Goal: Information Seeking & Learning: Learn about a topic

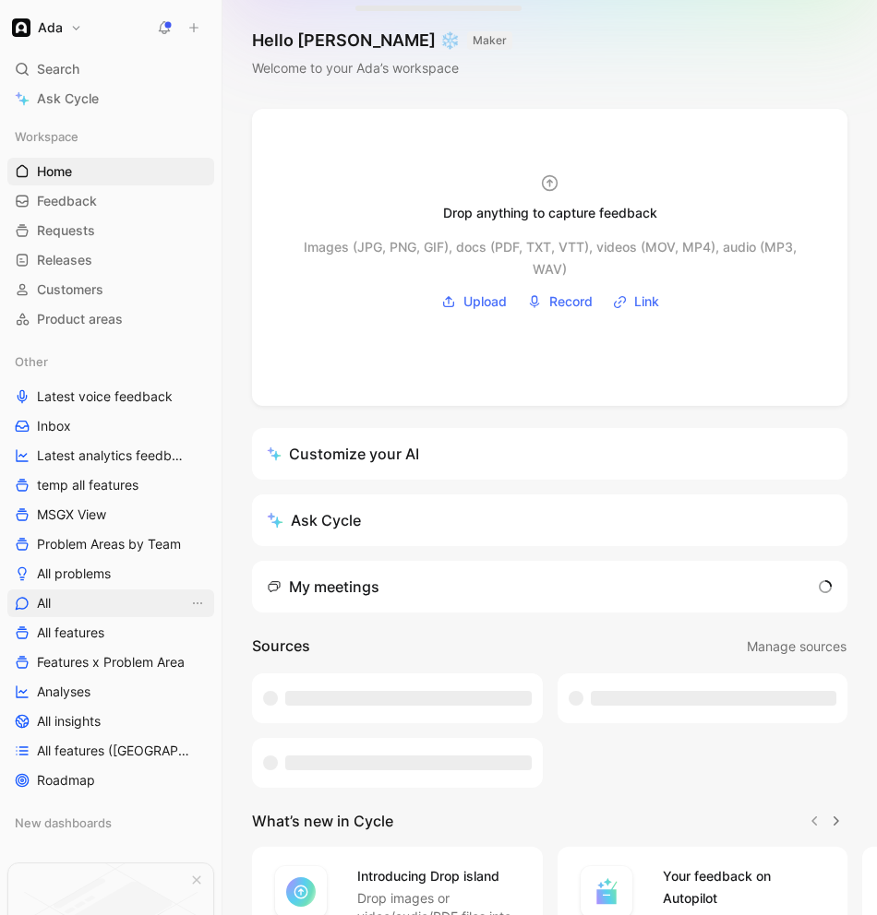
click at [90, 612] on link "All" at bounding box center [110, 604] width 207 height 28
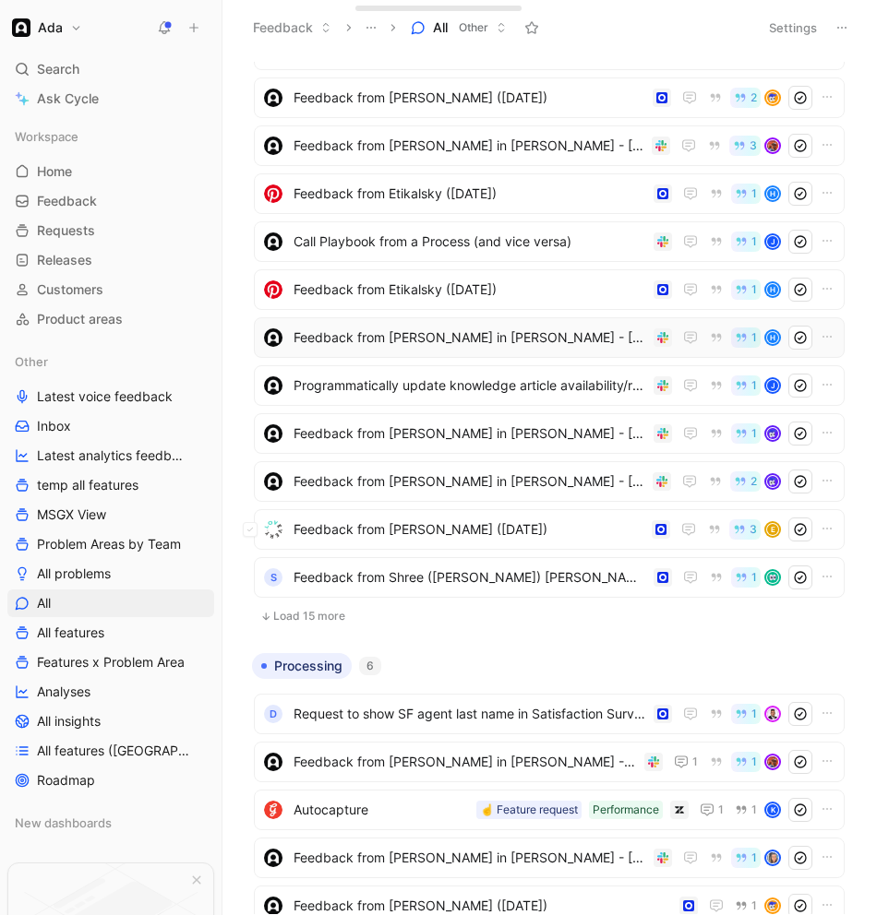
scroll to position [304, 0]
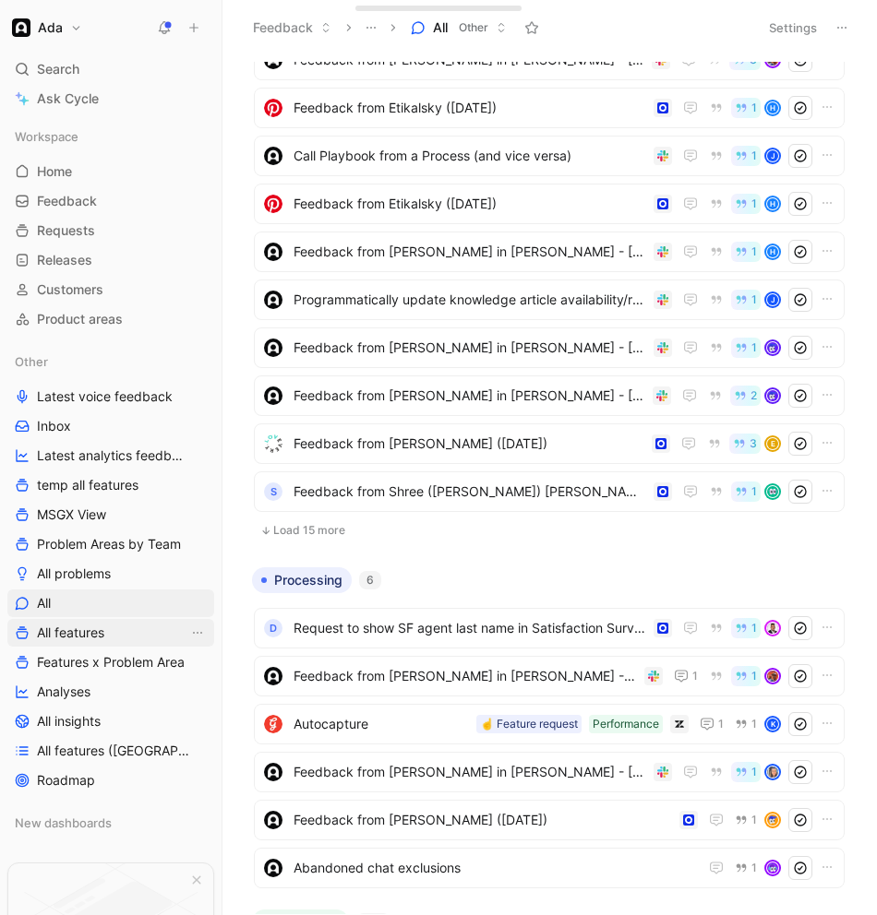
click at [97, 628] on span "All features" at bounding box center [70, 633] width 67 height 18
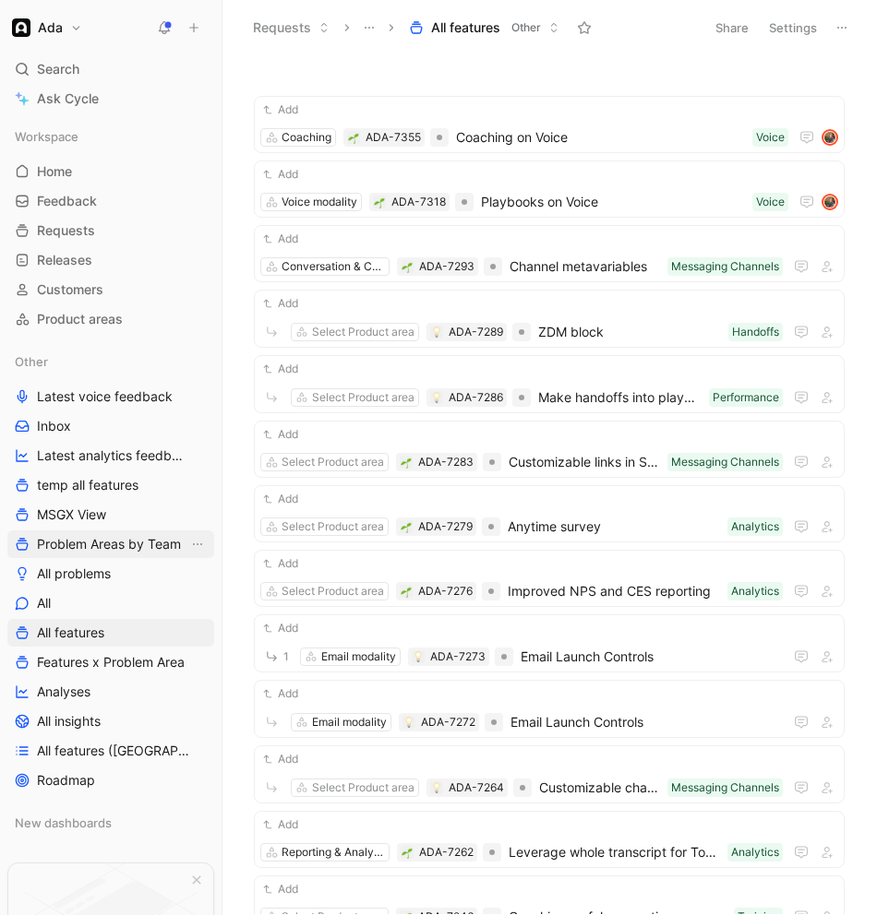
click at [119, 546] on span "Problem Areas by Team" at bounding box center [109, 544] width 144 height 18
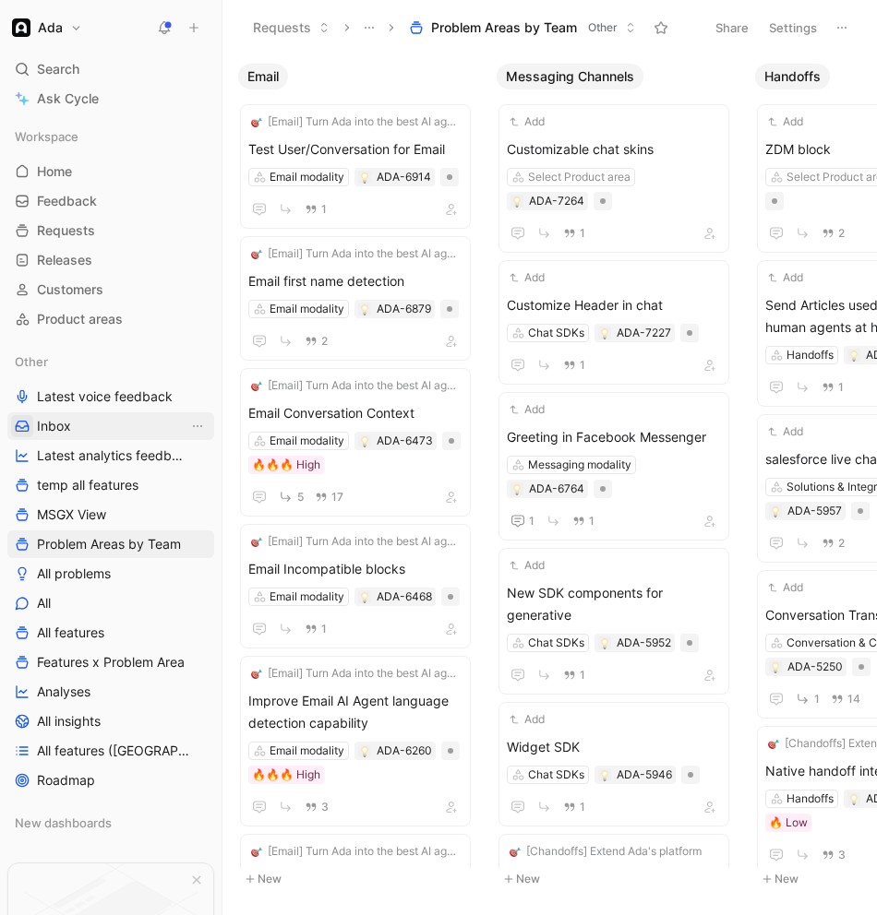
scroll to position [0, 1752]
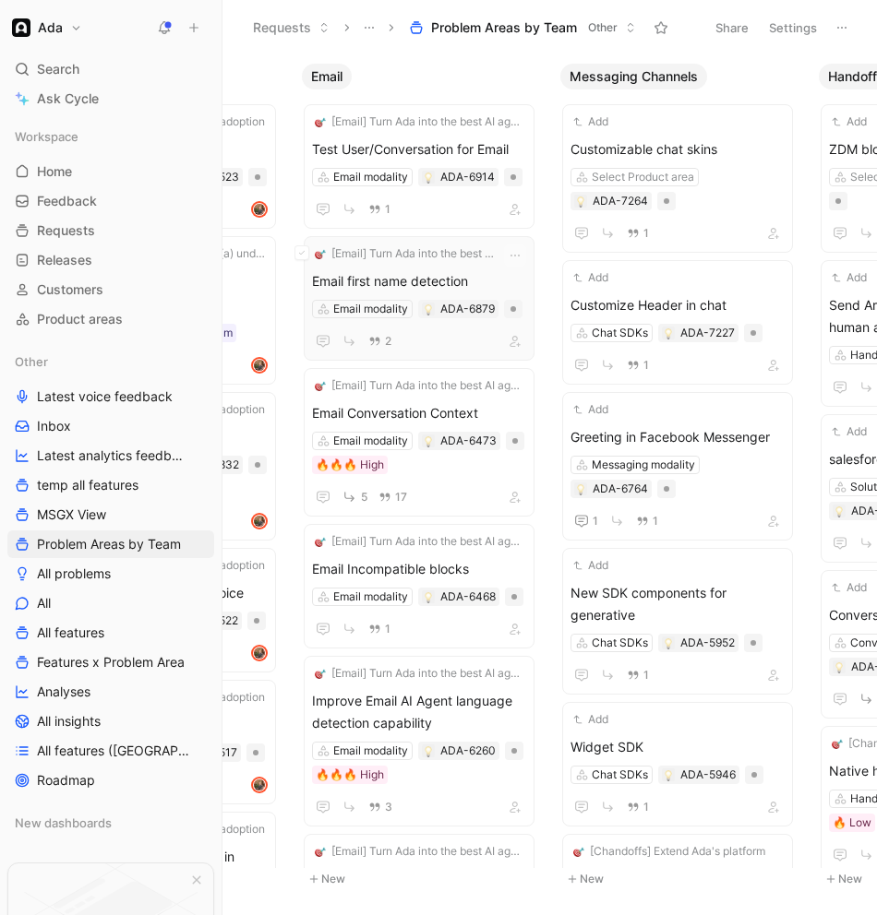
click at [425, 280] on span "Email first name detection" at bounding box center [419, 281] width 214 height 22
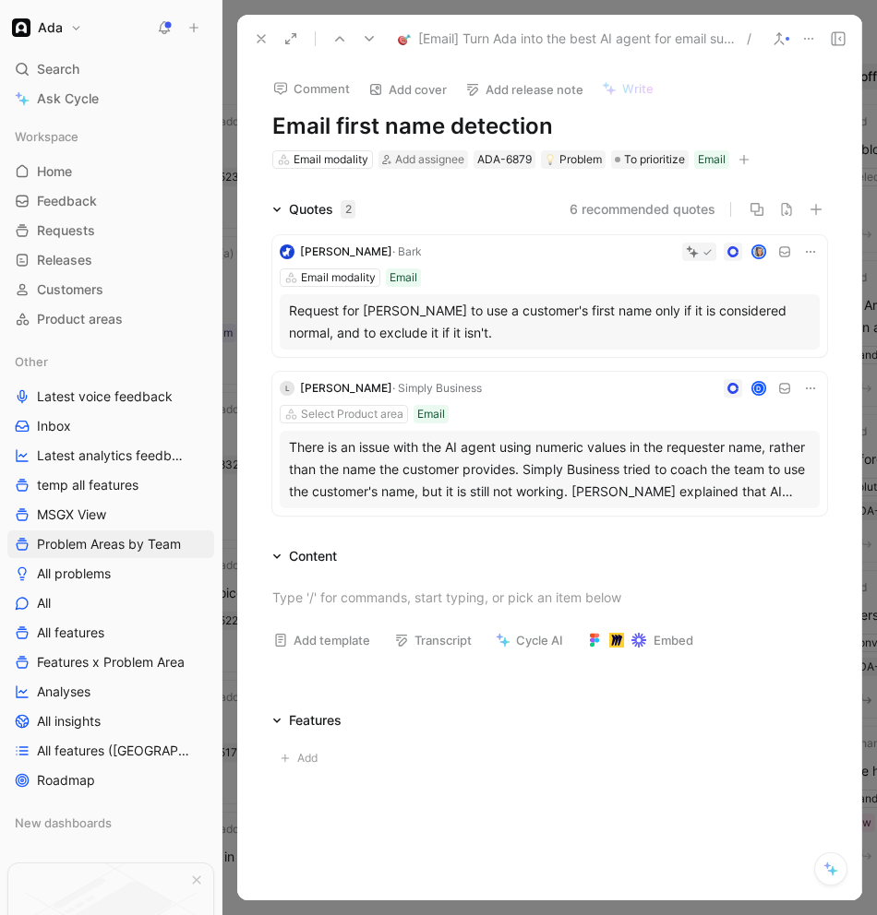
click at [582, 471] on div "There is an issue with the AI agent using numeric values in the requester name,…" at bounding box center [549, 470] width 521 height 66
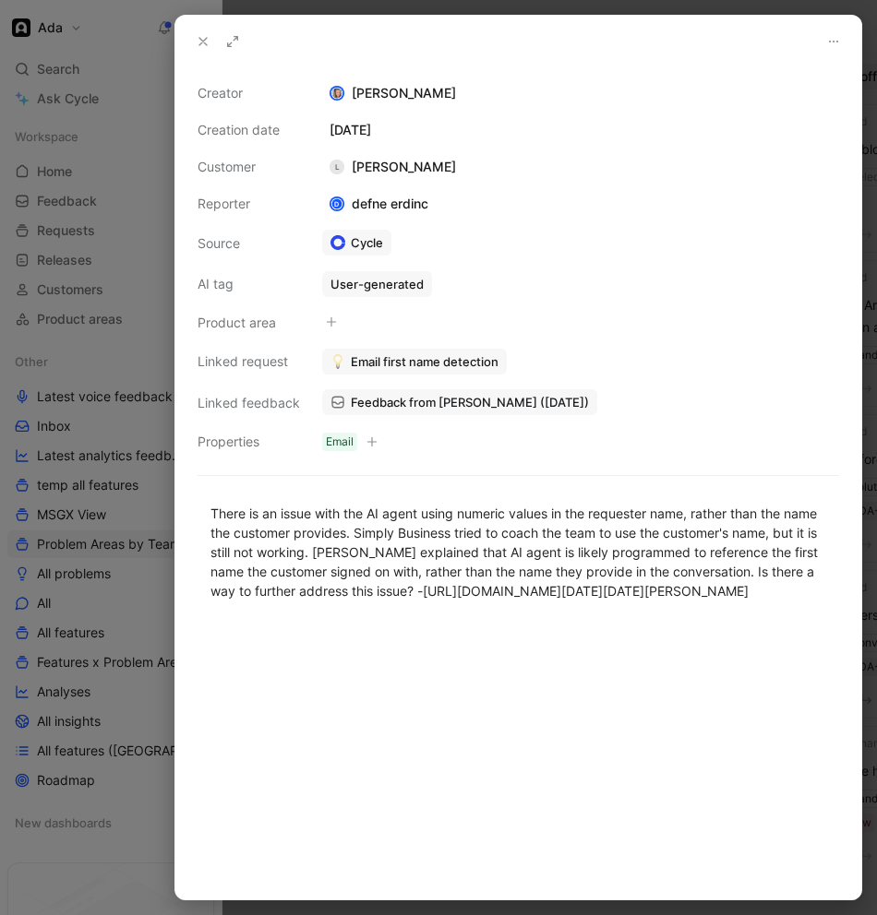
click at [200, 41] on icon at bounding box center [203, 41] width 15 height 15
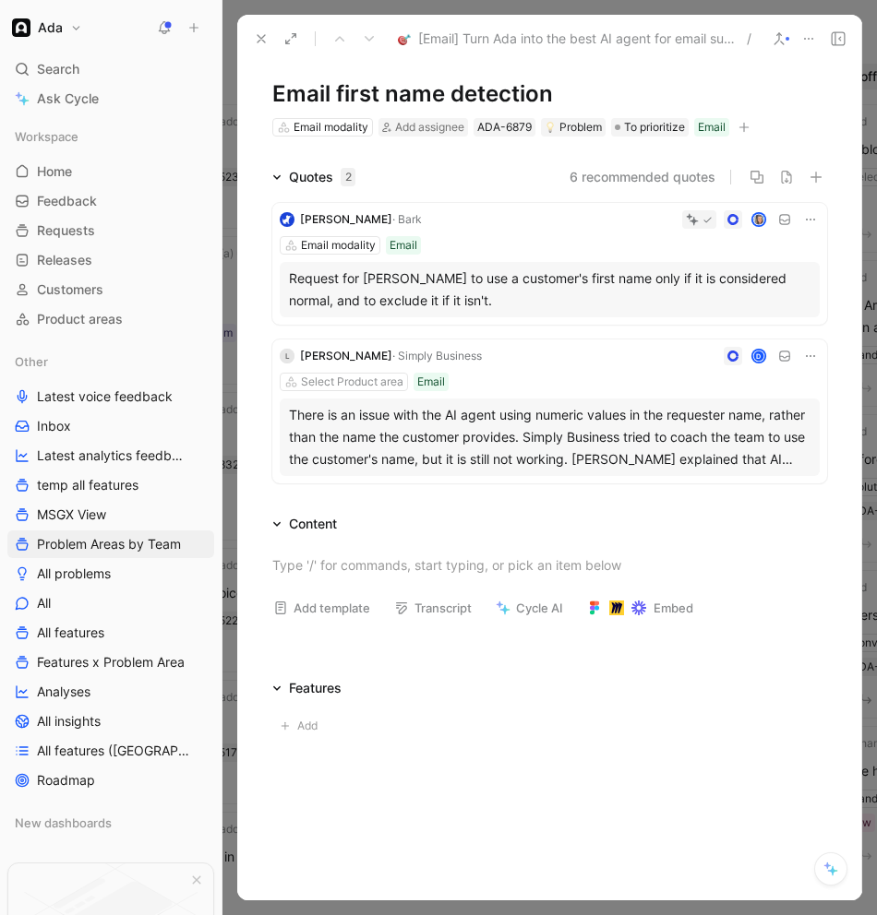
scroll to position [54, 0]
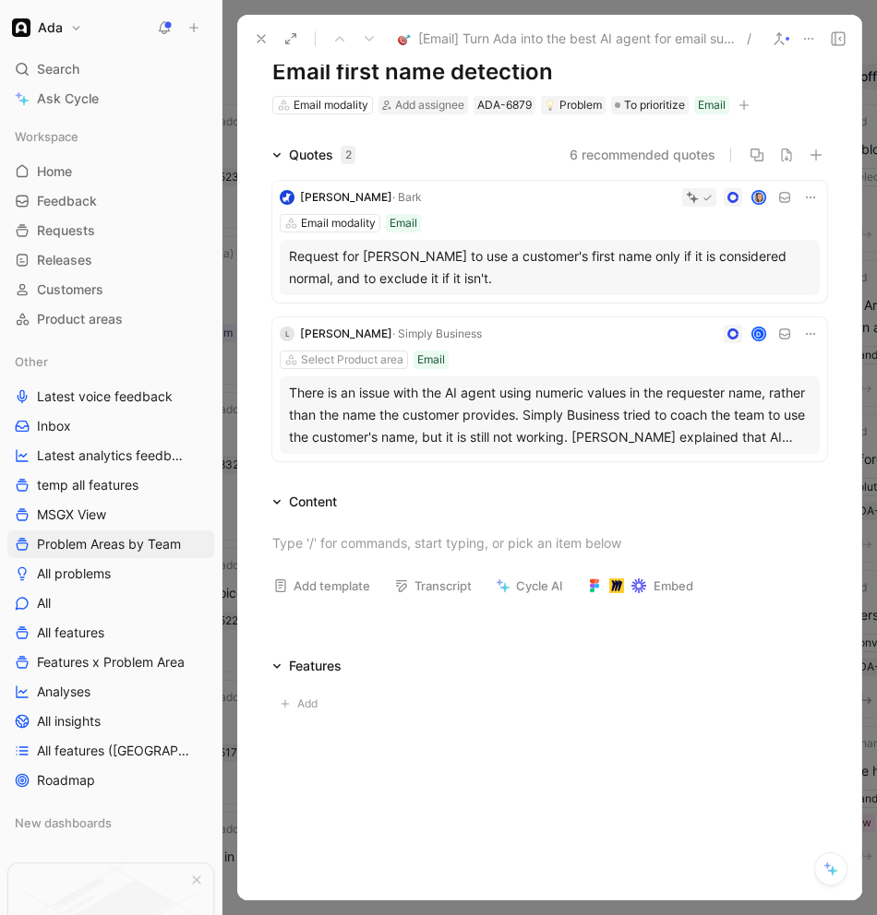
drag, startPoint x: 261, startPoint y: 36, endPoint x: 319, endPoint y: 88, distance: 77.8
click at [261, 37] on icon at bounding box center [261, 38] width 15 height 15
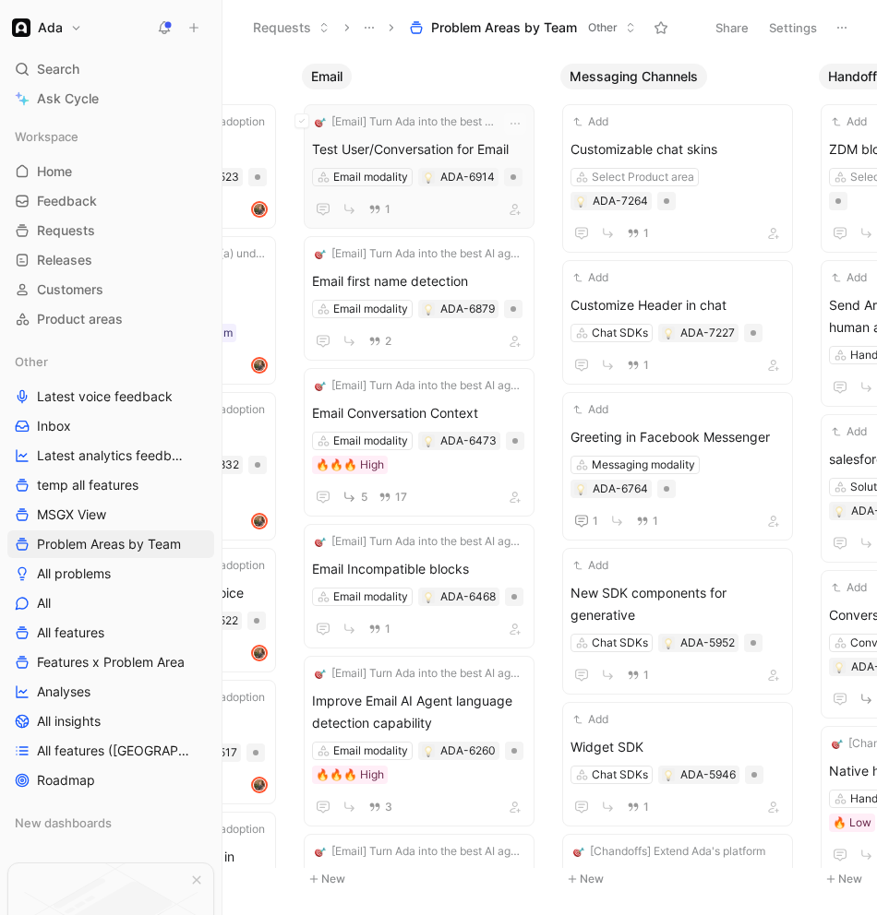
click at [413, 155] on span "Test User/Conversation for Email" at bounding box center [419, 149] width 214 height 22
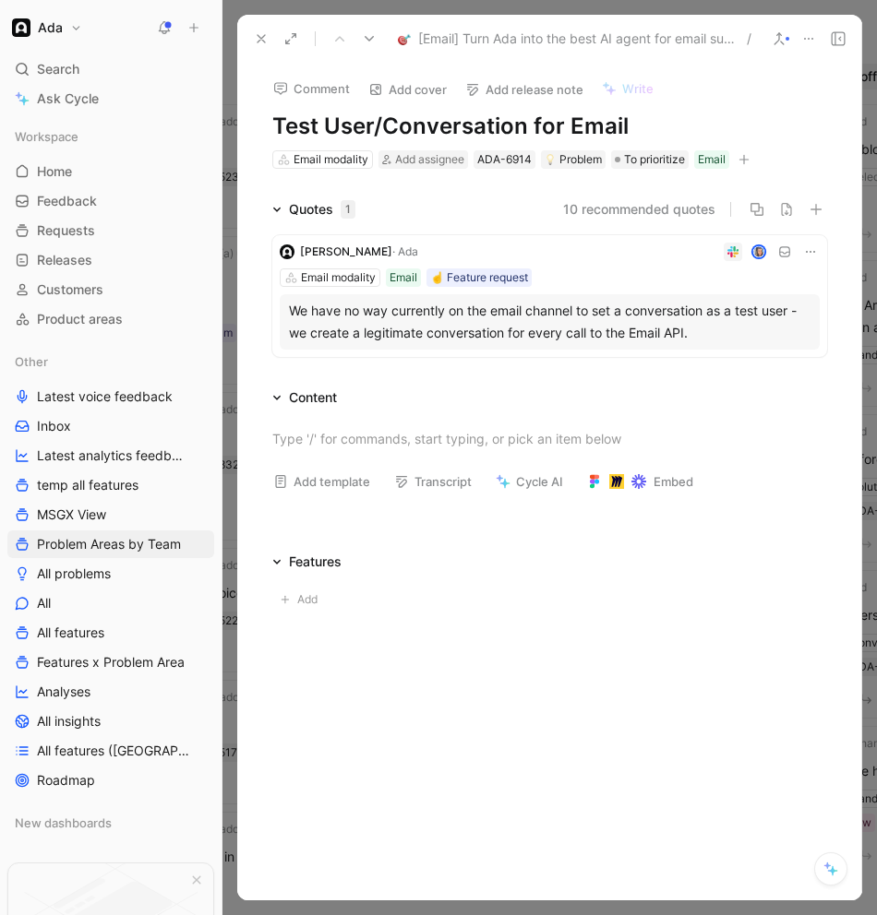
click at [262, 33] on icon at bounding box center [261, 38] width 15 height 15
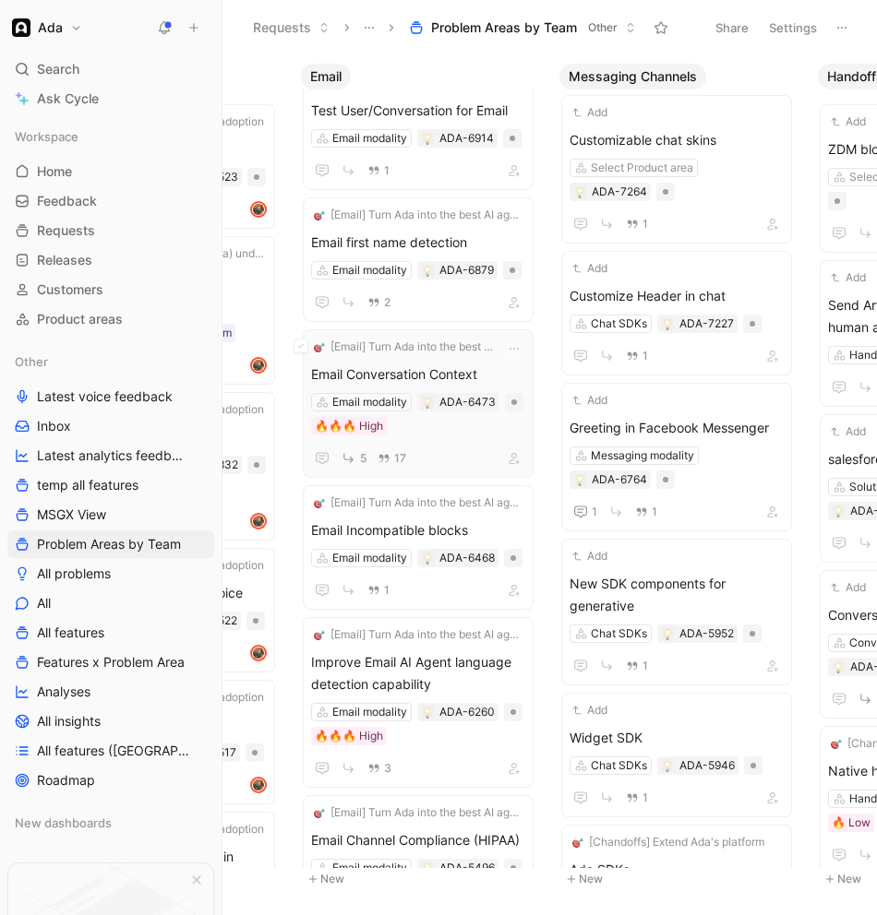
scroll to position [40, 0]
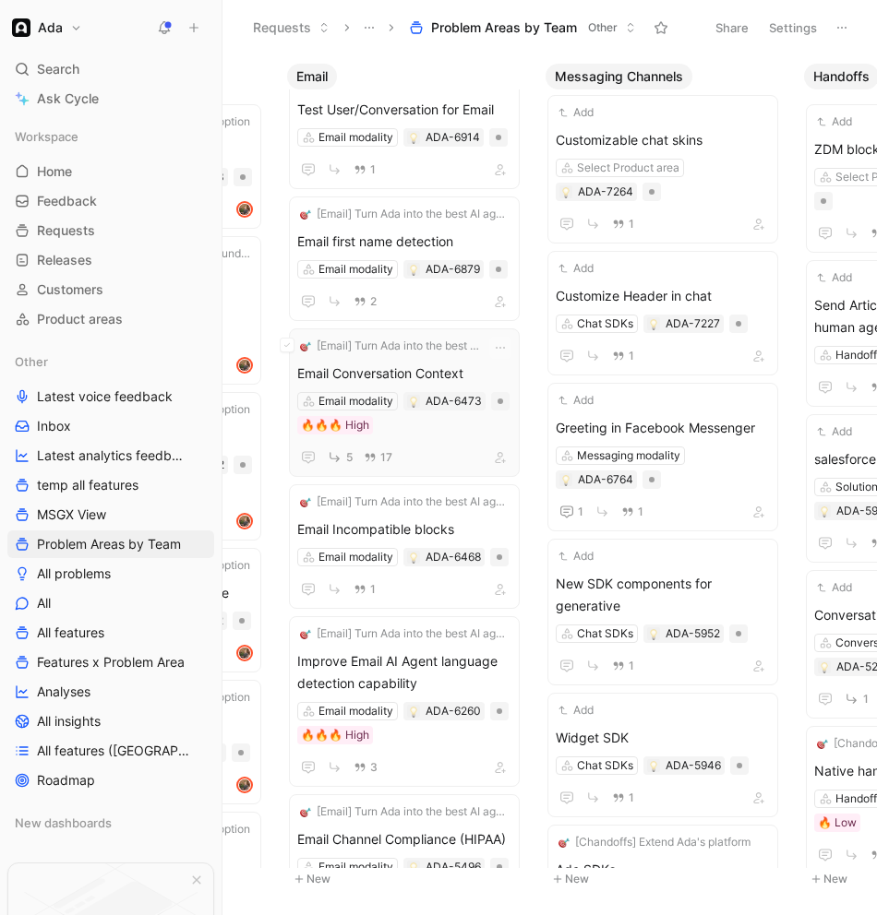
click at [415, 371] on span "Email Conversation Context" at bounding box center [404, 374] width 214 height 22
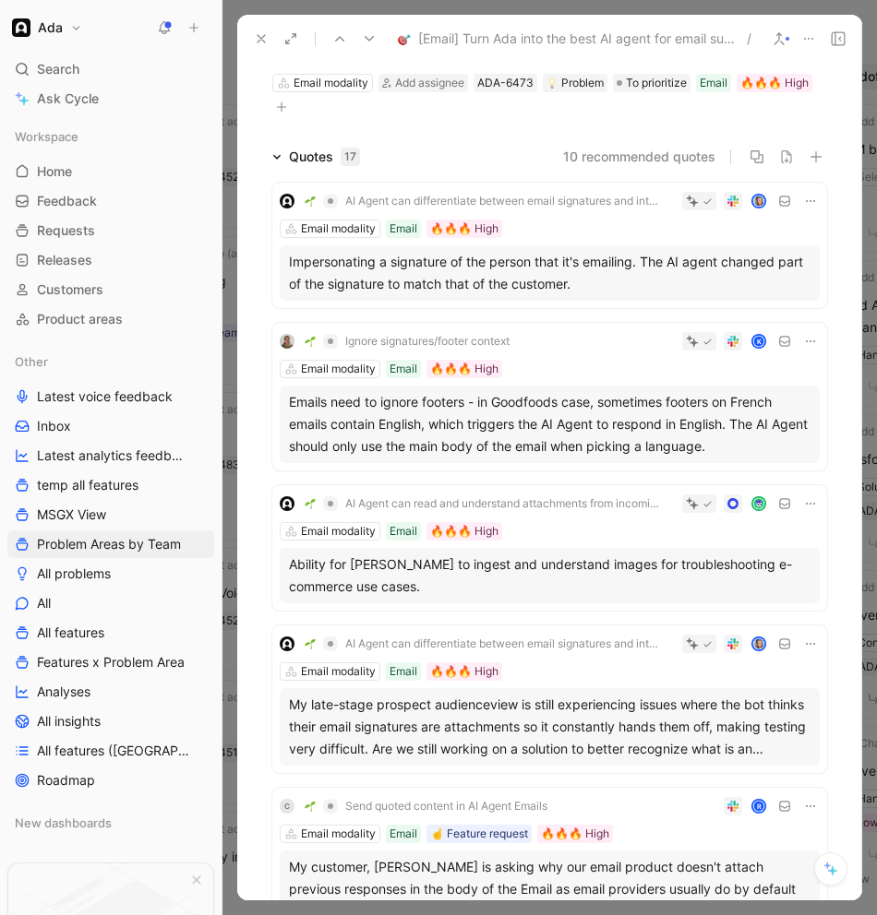
scroll to position [78, 0]
click at [631, 214] on div "AI Agent can differentiate between email signatures and intentional attachments…" at bounding box center [549, 245] width 555 height 126
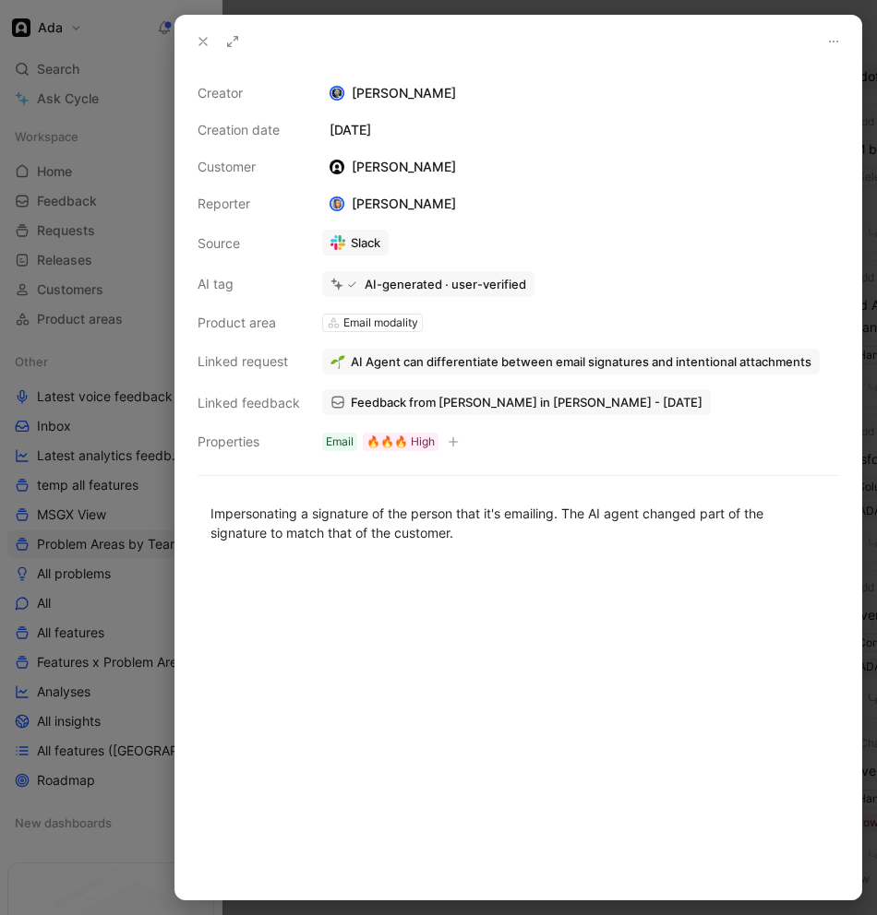
click at [127, 460] on div at bounding box center [438, 457] width 877 height 915
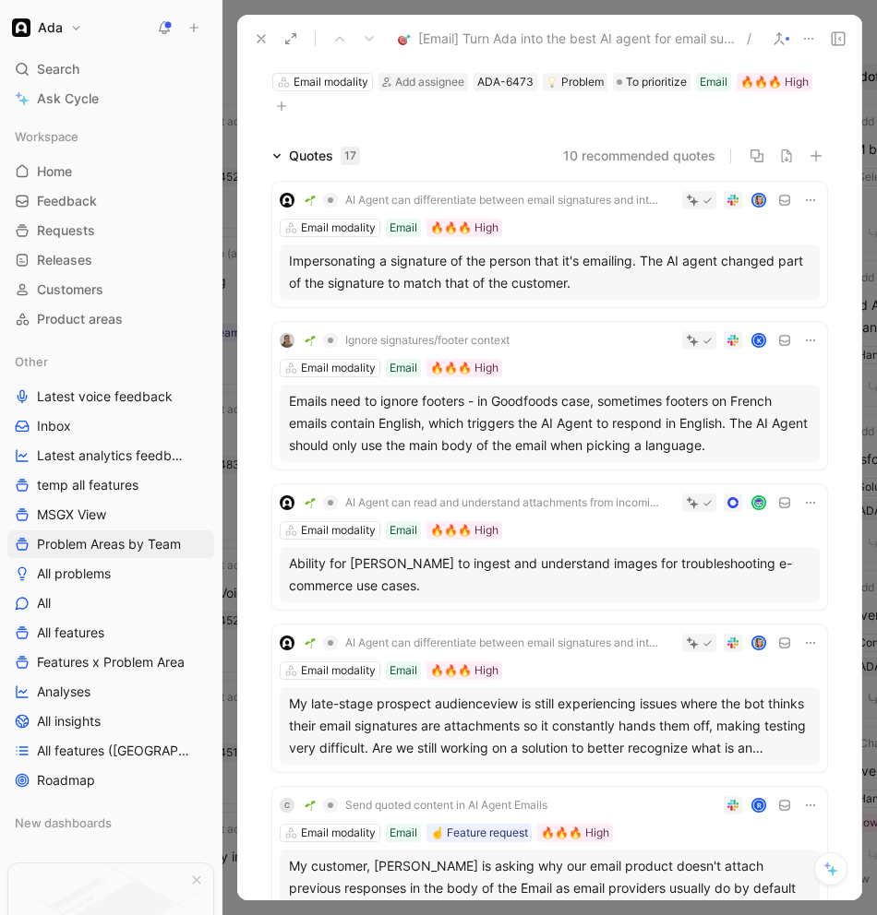
scroll to position [83, 0]
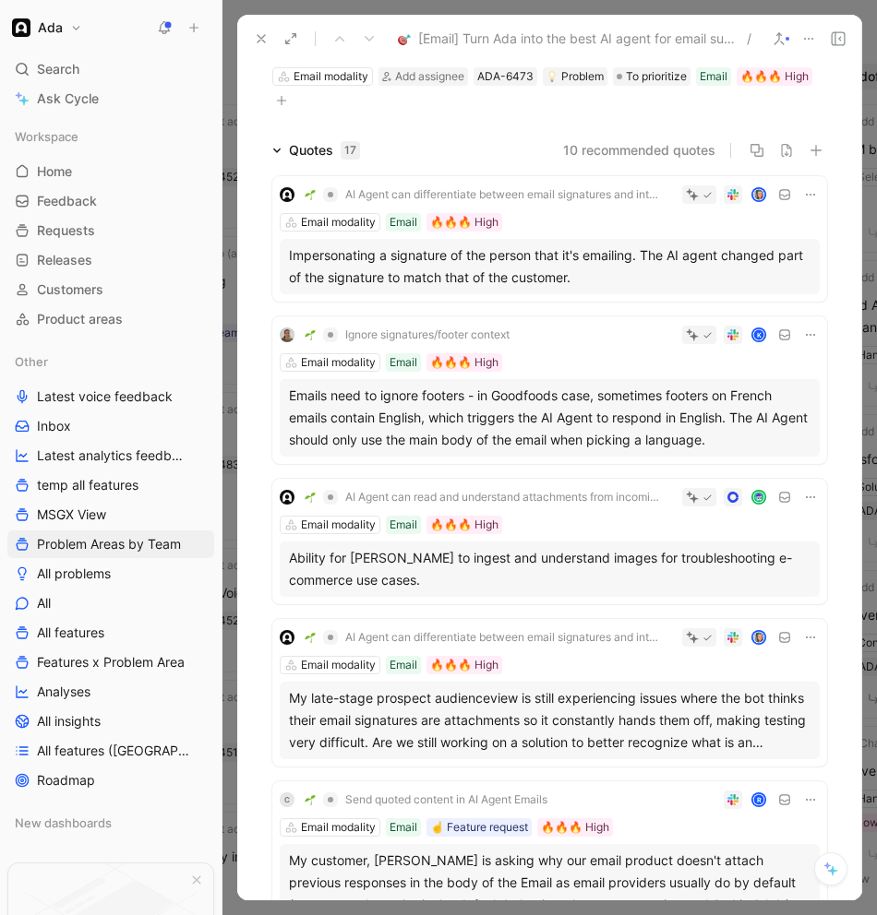
click at [667, 278] on div "Impersonating a signature of the person that it's emailing. The AI agent change…" at bounding box center [549, 267] width 521 height 44
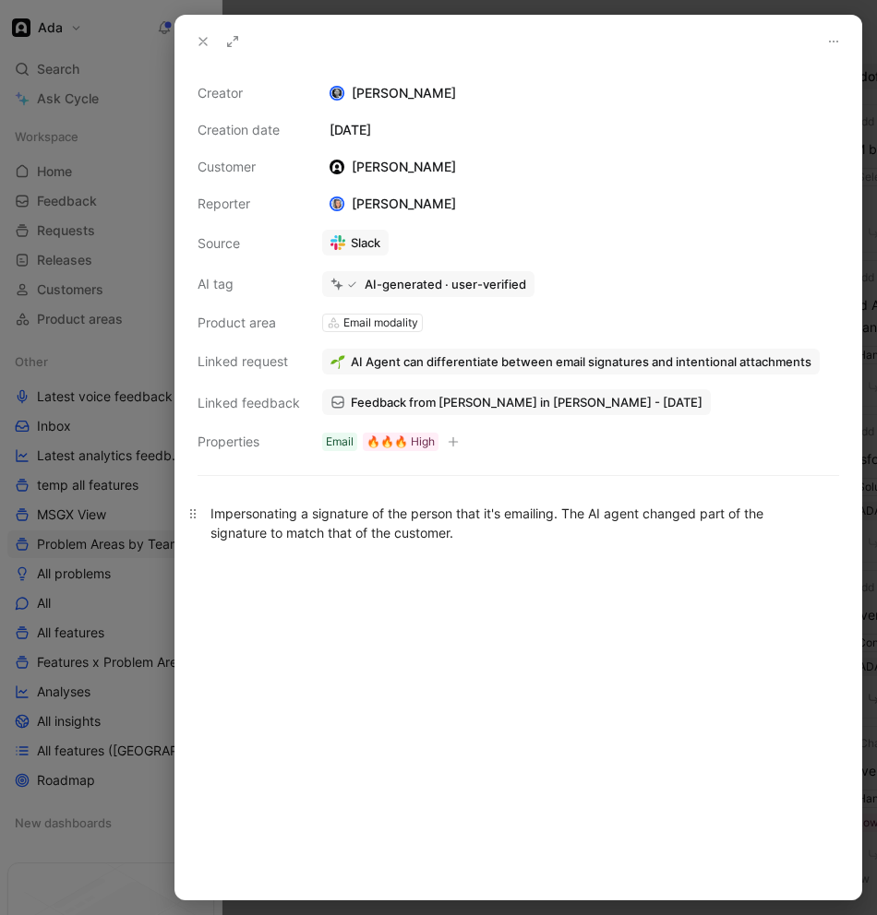
scroll to position [84, 0]
click at [467, 404] on span "Feedback from [PERSON_NAME] in [PERSON_NAME] - [DATE]" at bounding box center [527, 402] width 352 height 17
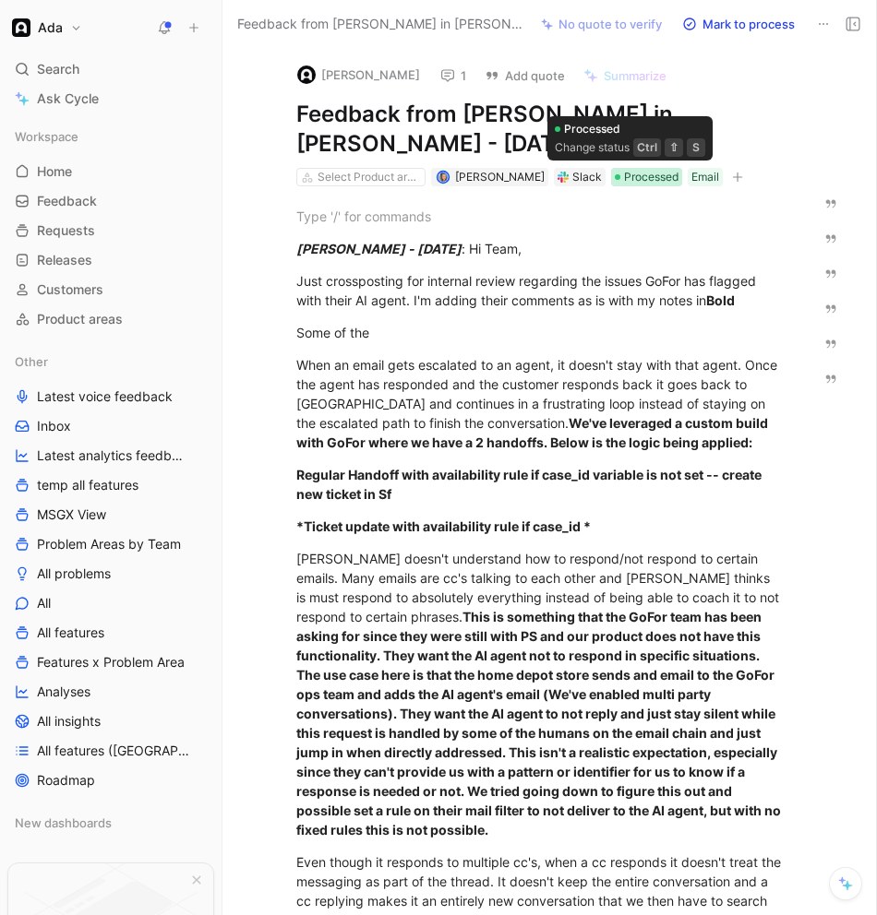
click at [648, 171] on span "Processed" at bounding box center [651, 177] width 54 height 18
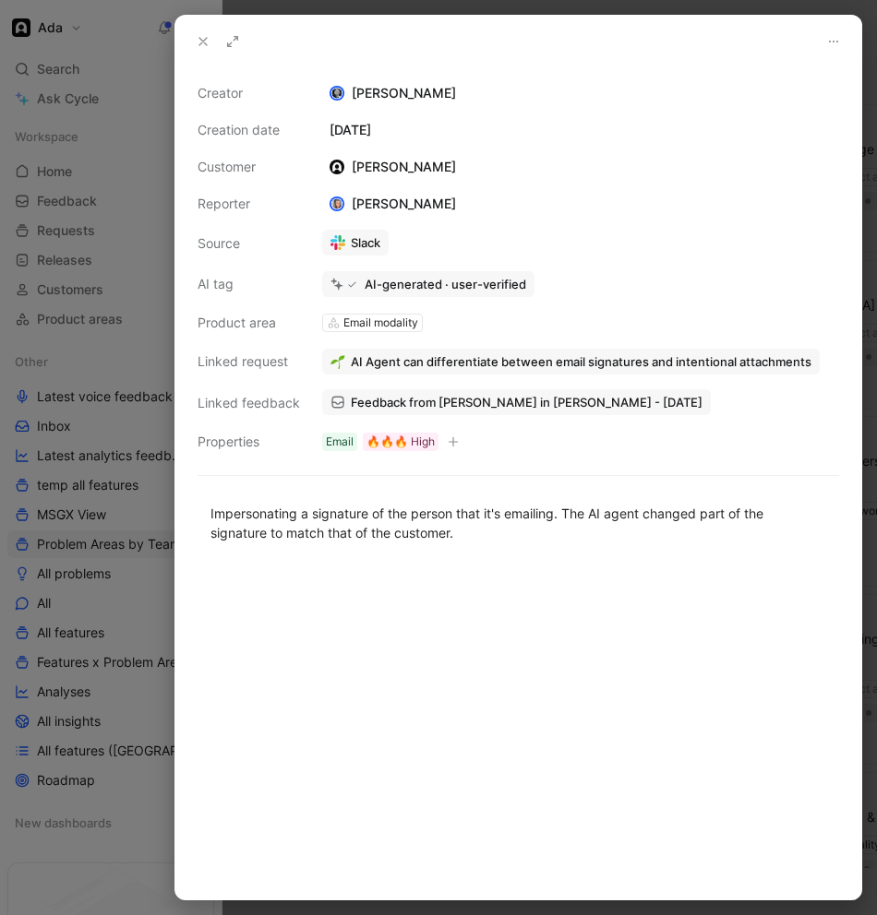
click at [209, 37] on icon at bounding box center [203, 41] width 15 height 15
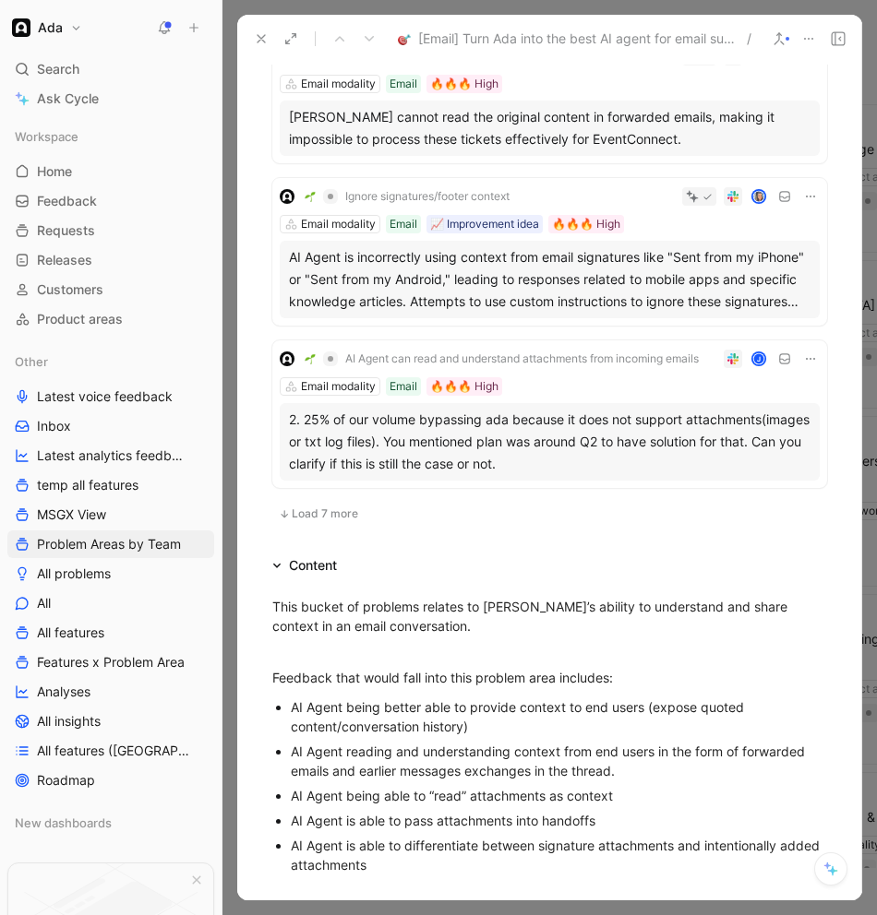
scroll to position [1274, 0]
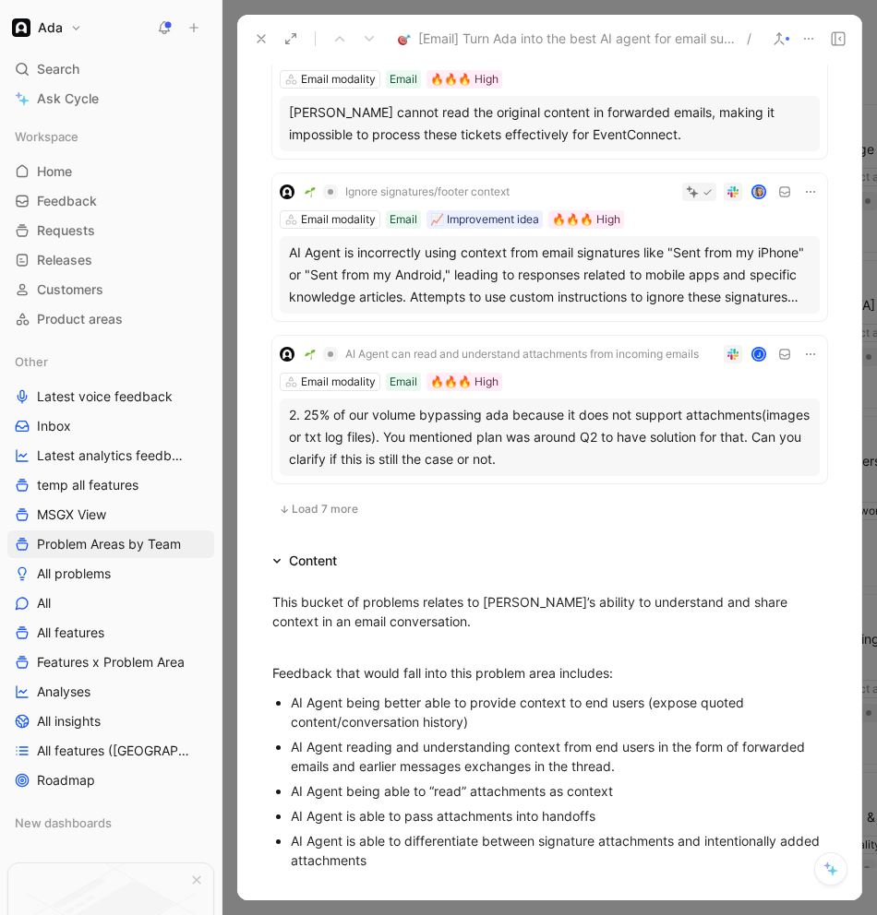
click at [329, 515] on span "Load 7 more" at bounding box center [325, 509] width 66 height 15
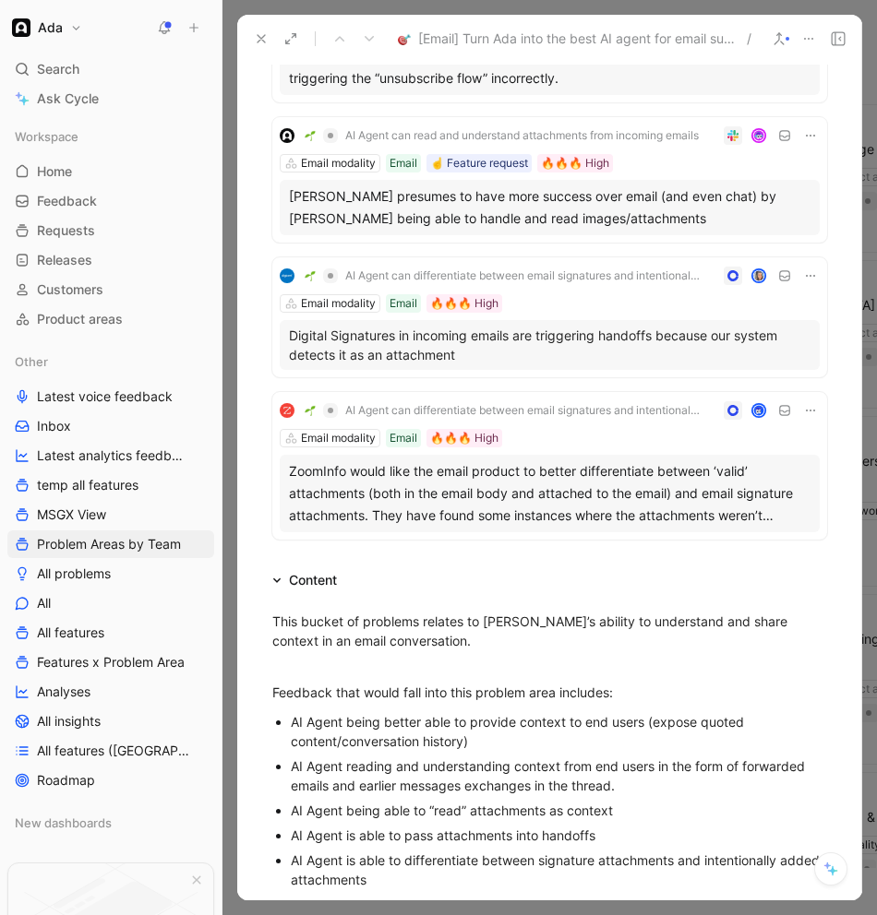
scroll to position [2323, 0]
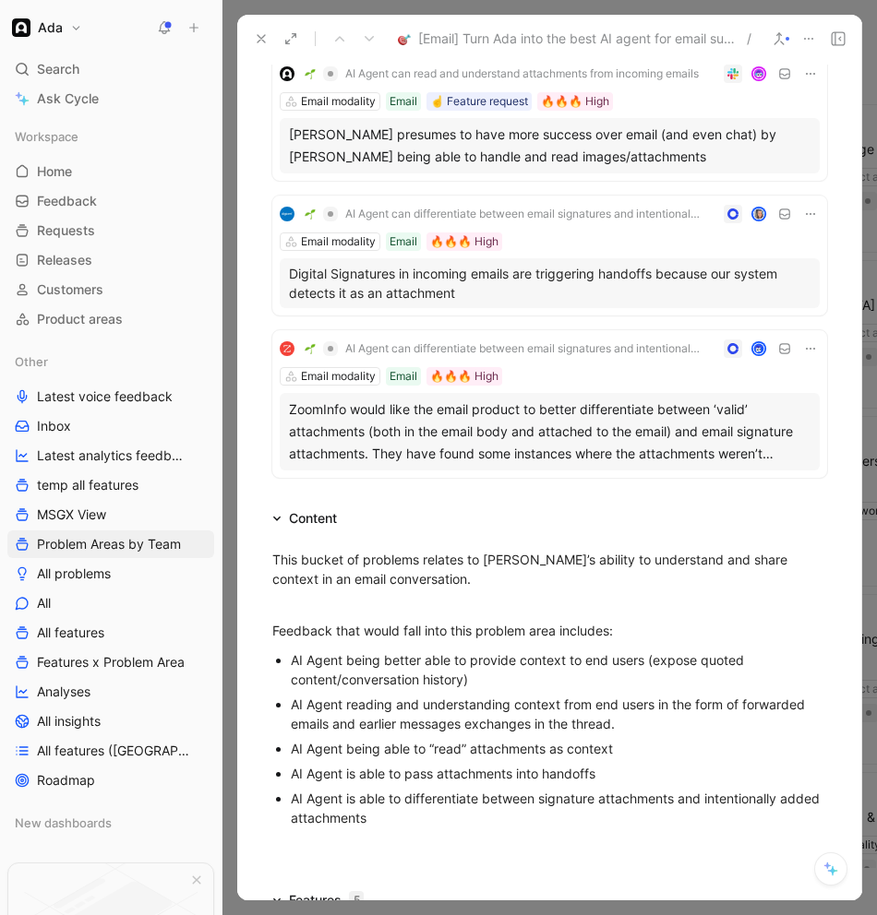
drag, startPoint x: 265, startPoint y: 40, endPoint x: 269, endPoint y: 50, distance: 10.8
click at [265, 40] on icon at bounding box center [261, 38] width 15 height 15
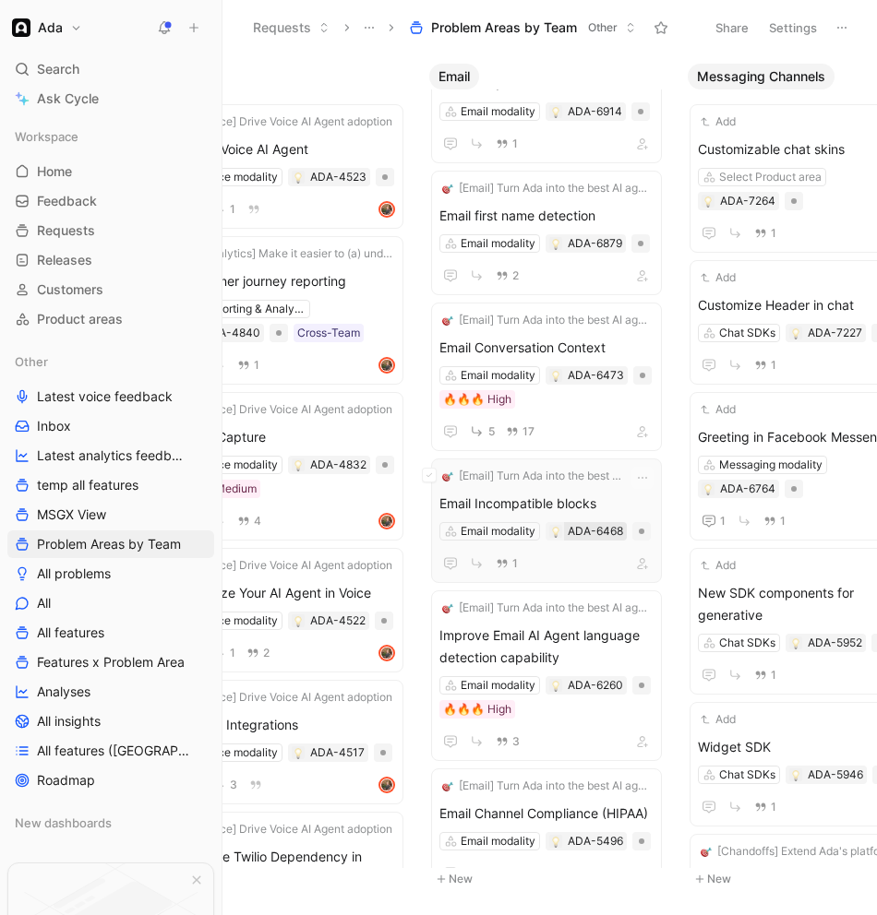
scroll to position [118, 0]
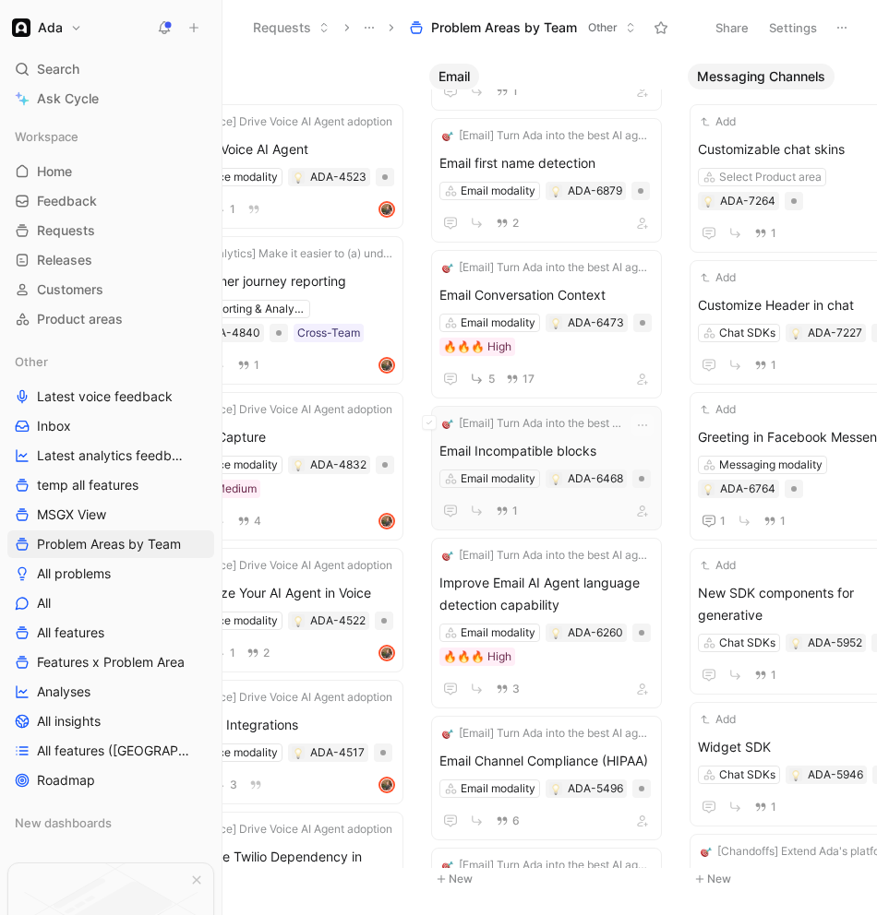
click at [600, 449] on span "Email Incompatible blocks" at bounding box center [546, 451] width 214 height 22
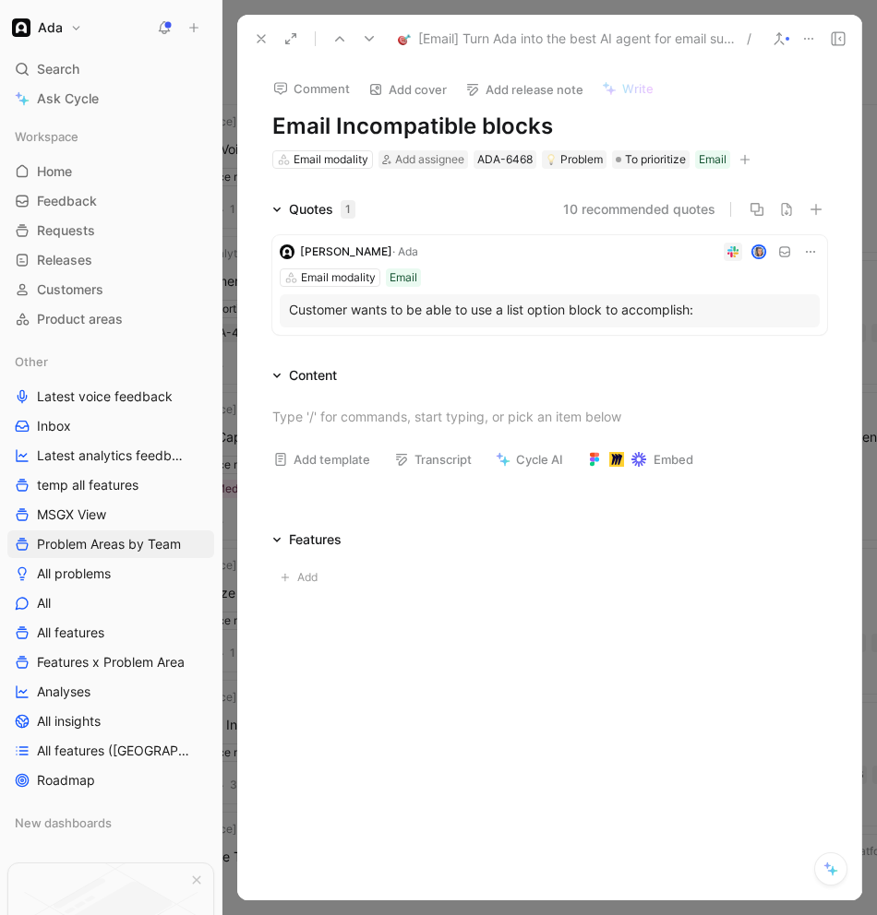
click at [253, 30] on button at bounding box center [261, 39] width 26 height 26
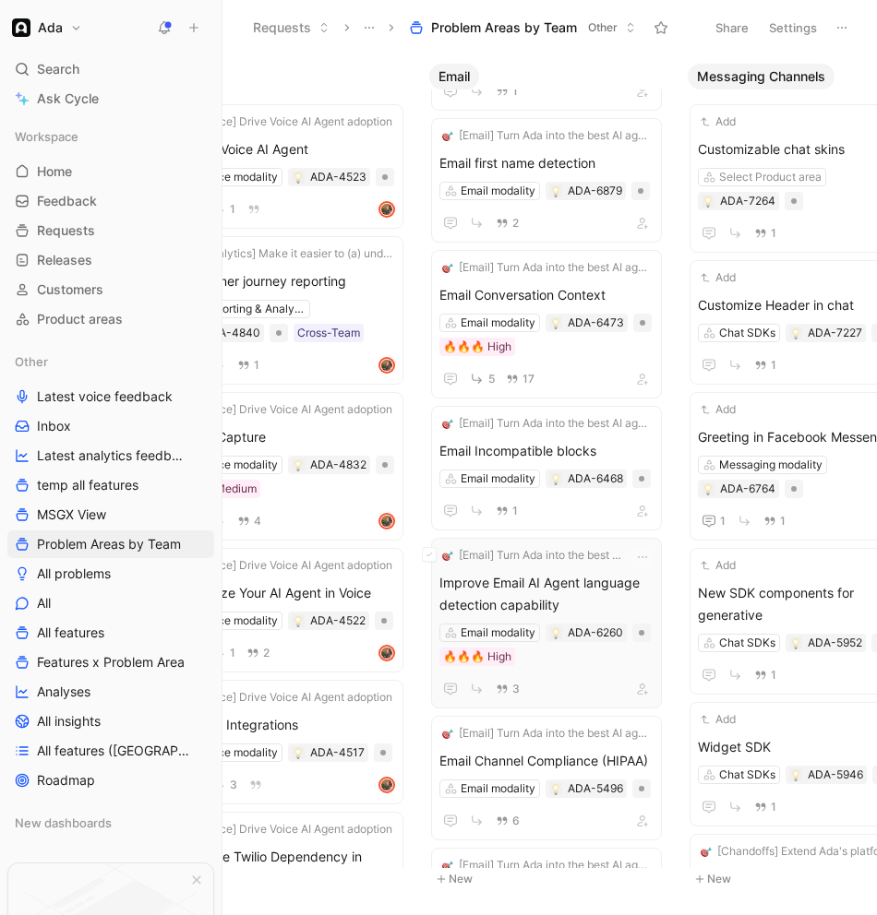
click at [600, 684] on div "3" at bounding box center [546, 688] width 214 height 23
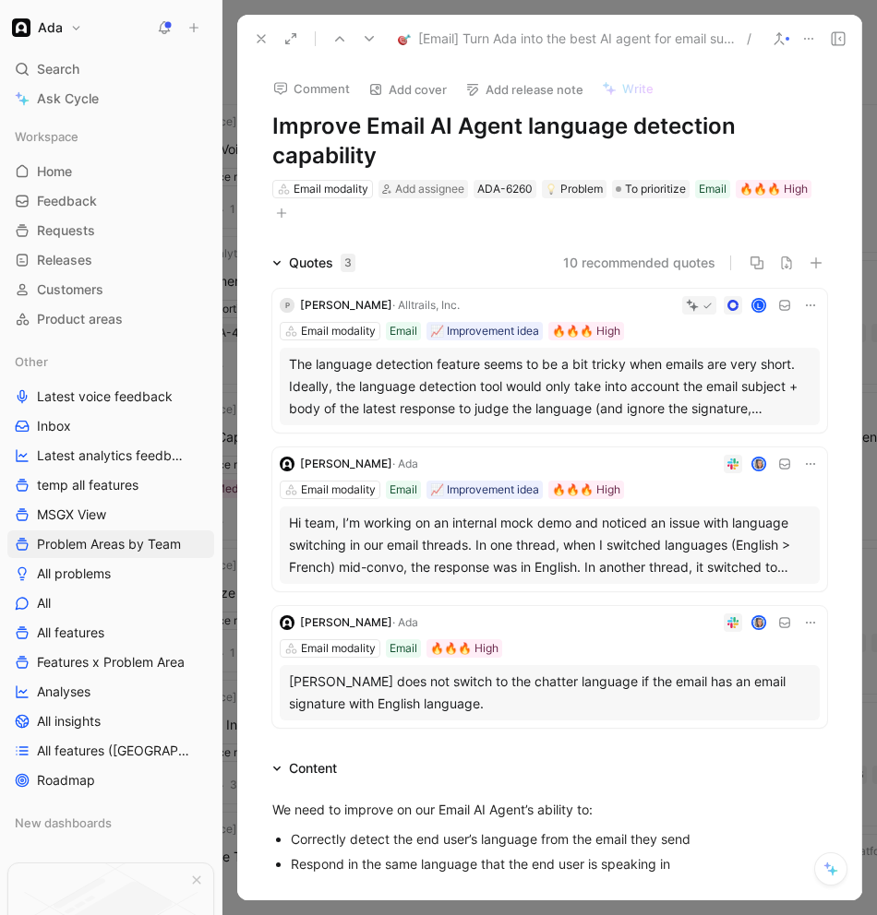
click at [506, 380] on div "The language detection feature seems to be a bit tricky when emails are very sh…" at bounding box center [549, 386] width 521 height 66
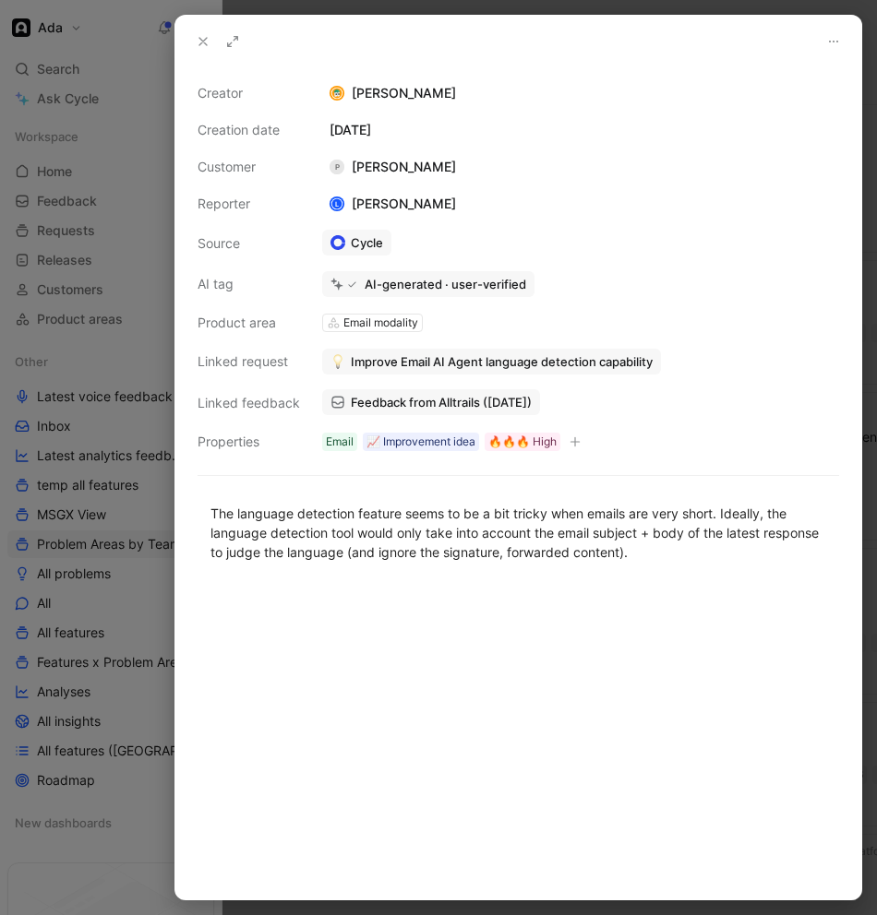
click at [211, 40] on button at bounding box center [203, 42] width 26 height 26
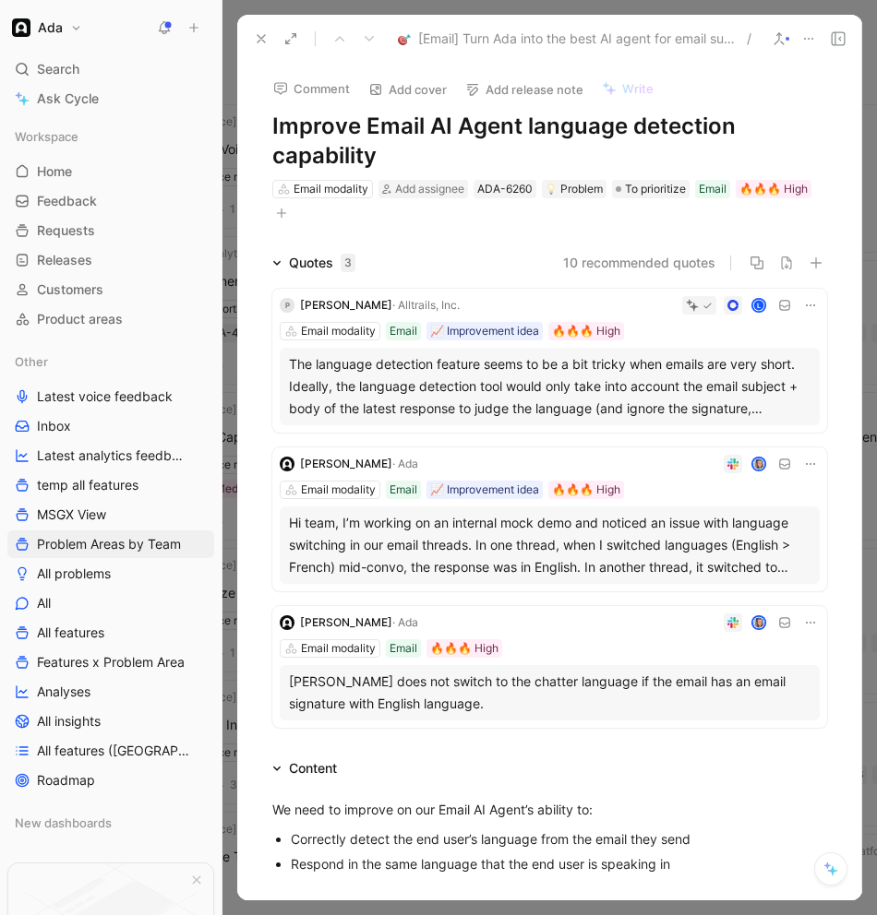
click at [269, 40] on button at bounding box center [261, 39] width 26 height 26
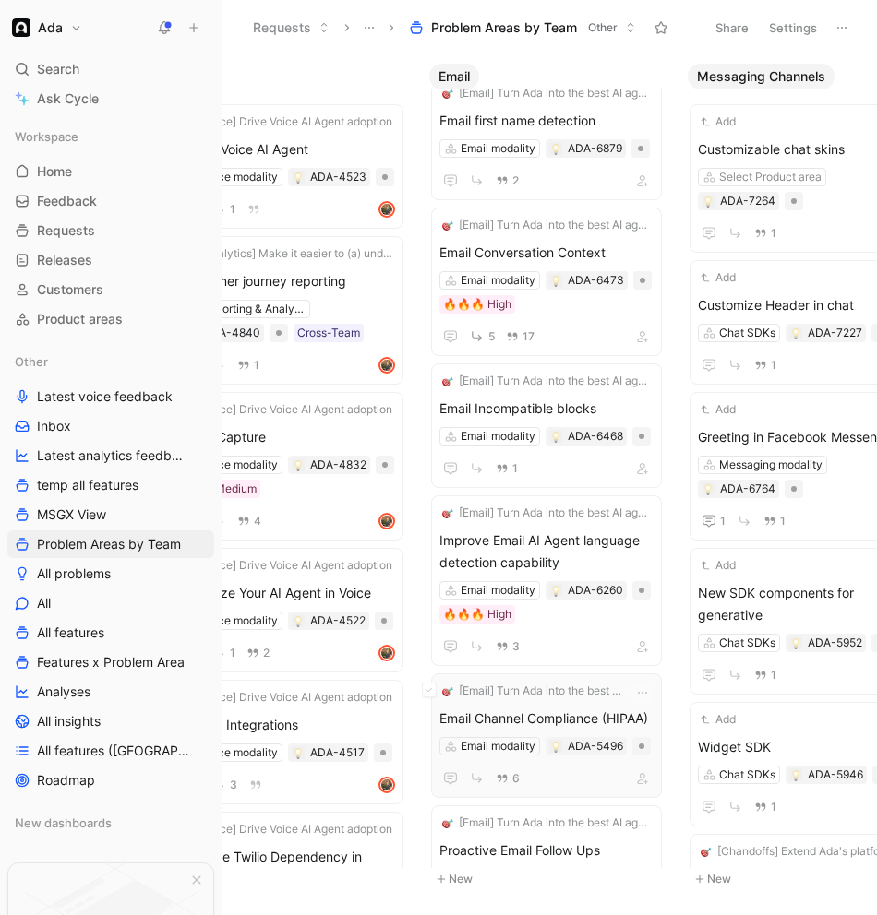
scroll to position [200, 0]
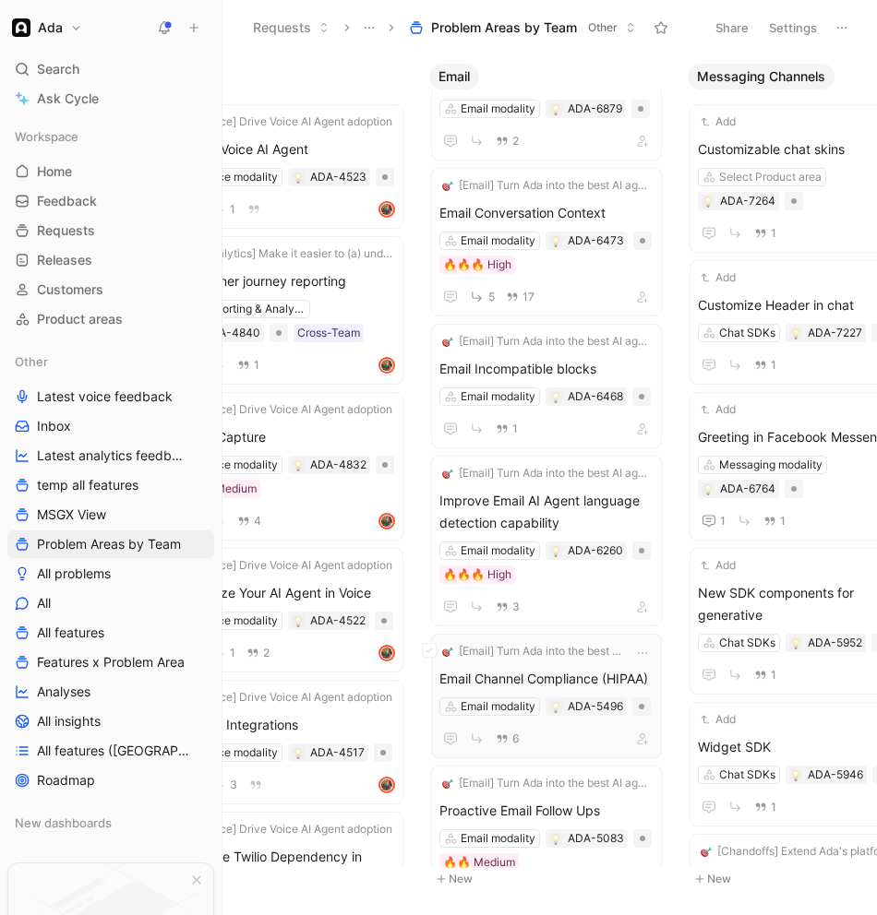
click at [568, 650] on span "[Email] Turn Ada into the best AI agent for email support" at bounding box center [543, 651] width 168 height 18
click at [607, 676] on span "Email Channel Compliance (HIPAA)" at bounding box center [546, 679] width 214 height 22
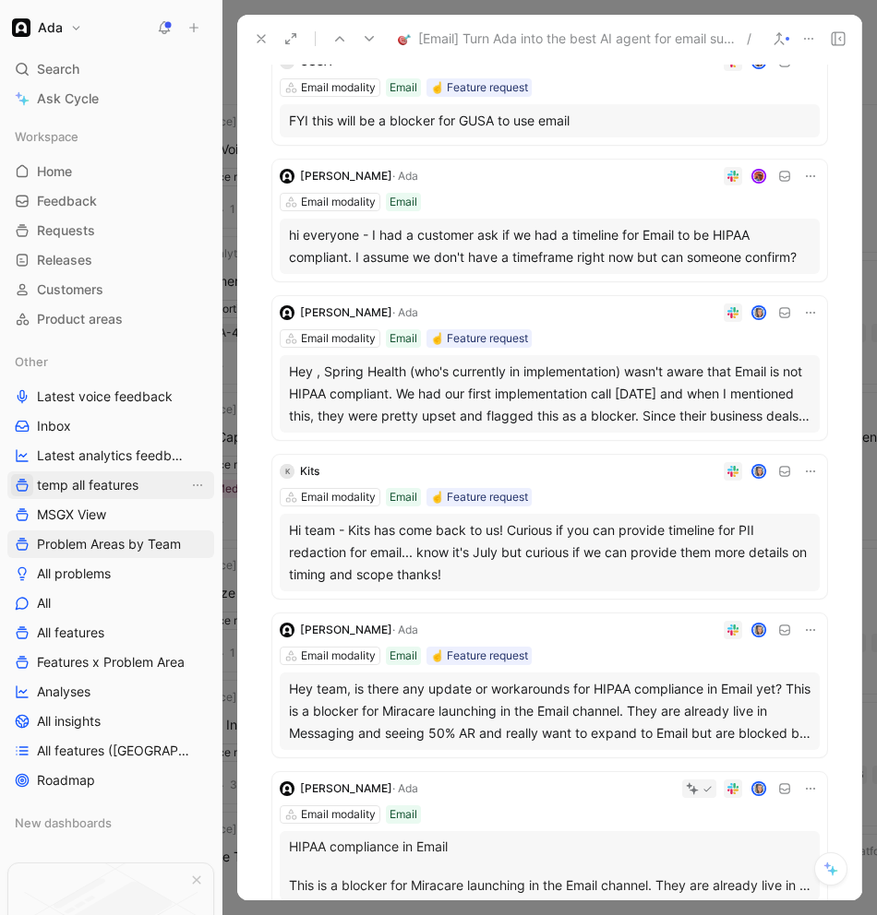
scroll to position [203, 0]
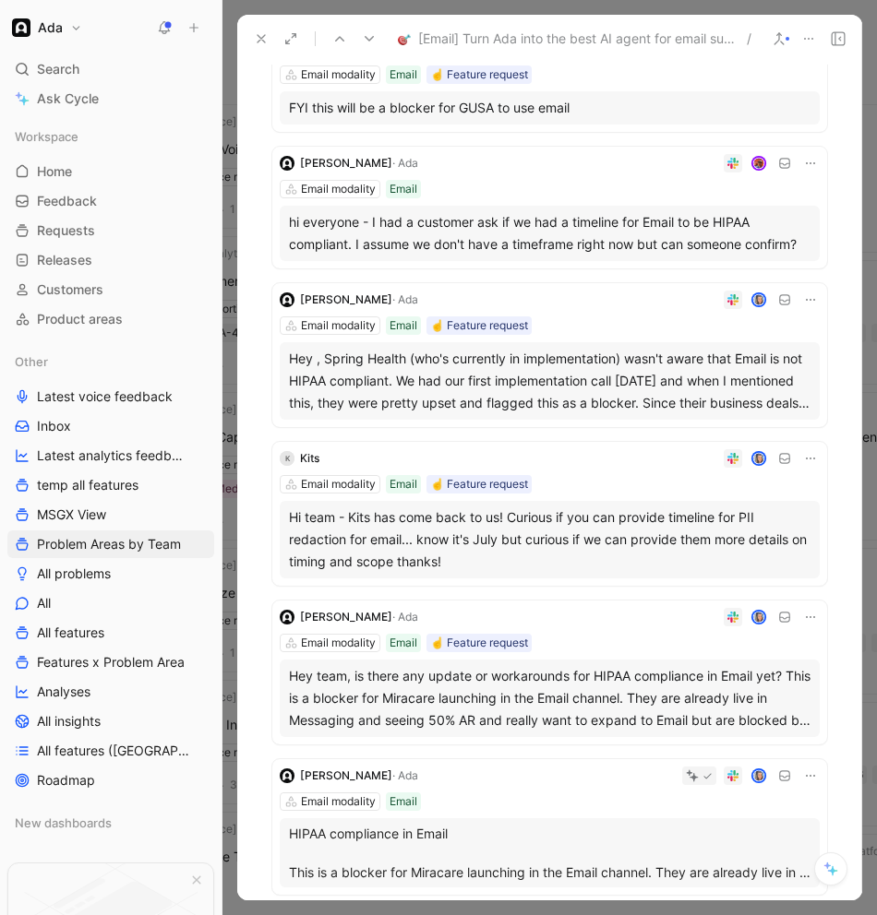
drag, startPoint x: 261, startPoint y: 35, endPoint x: 271, endPoint y: 43, distance: 13.1
click at [261, 35] on icon at bounding box center [261, 38] width 15 height 15
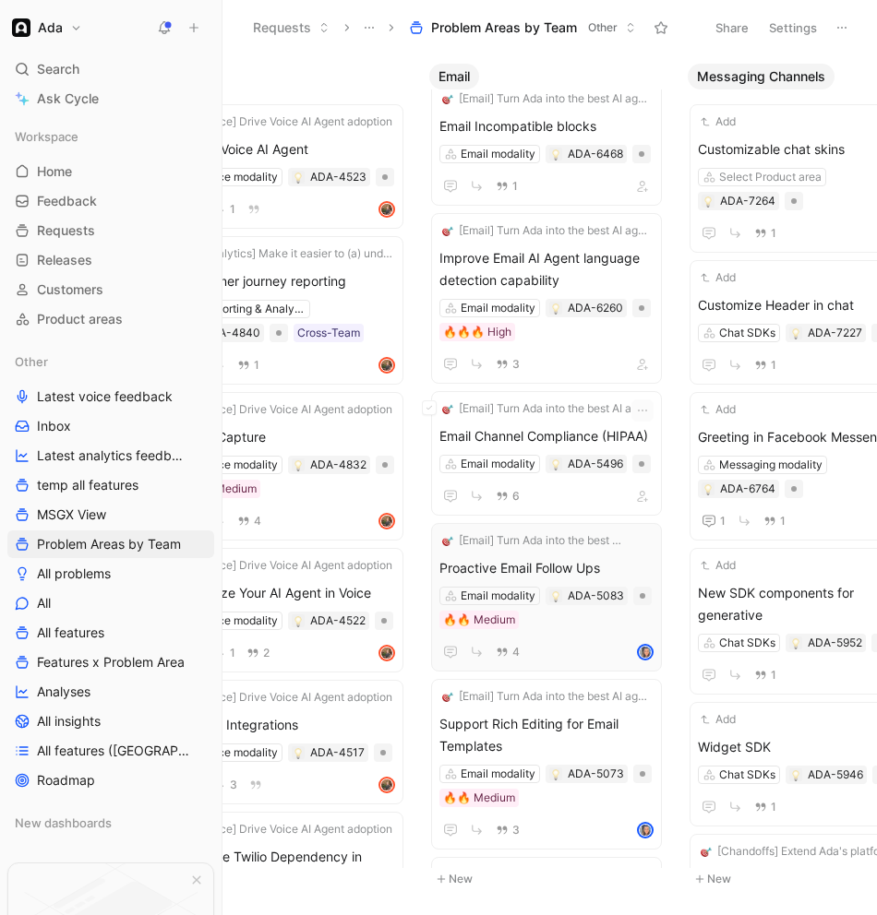
scroll to position [441, 0]
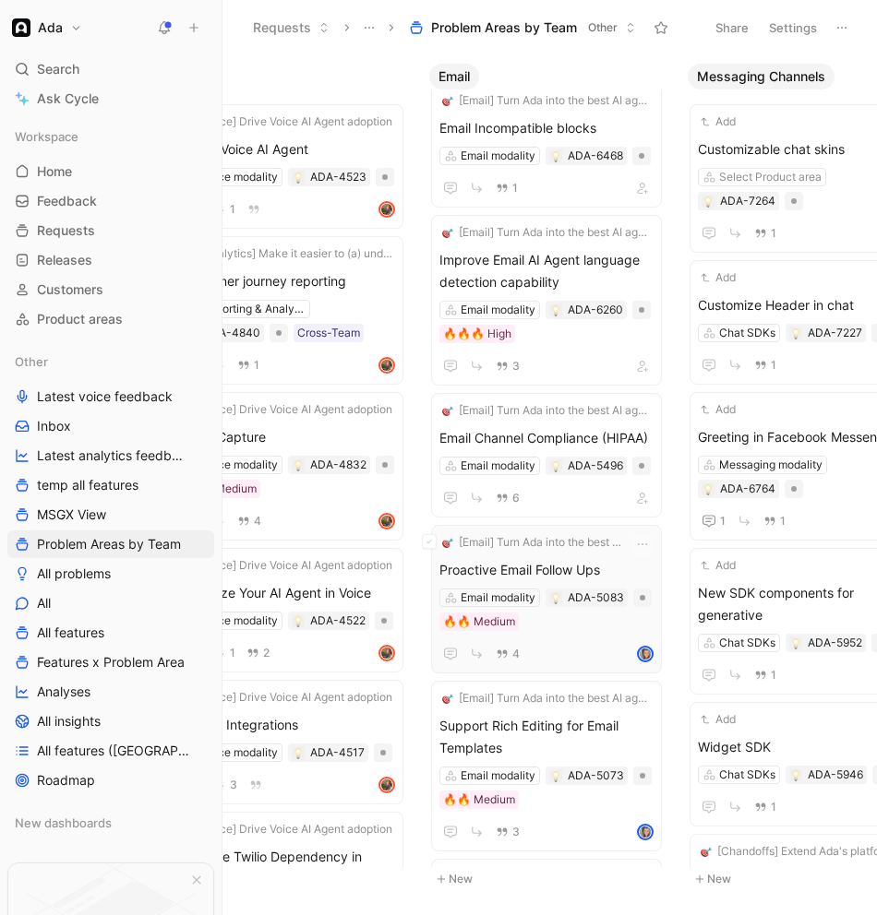
click at [594, 569] on span "Proactive Email Follow Ups" at bounding box center [546, 570] width 214 height 22
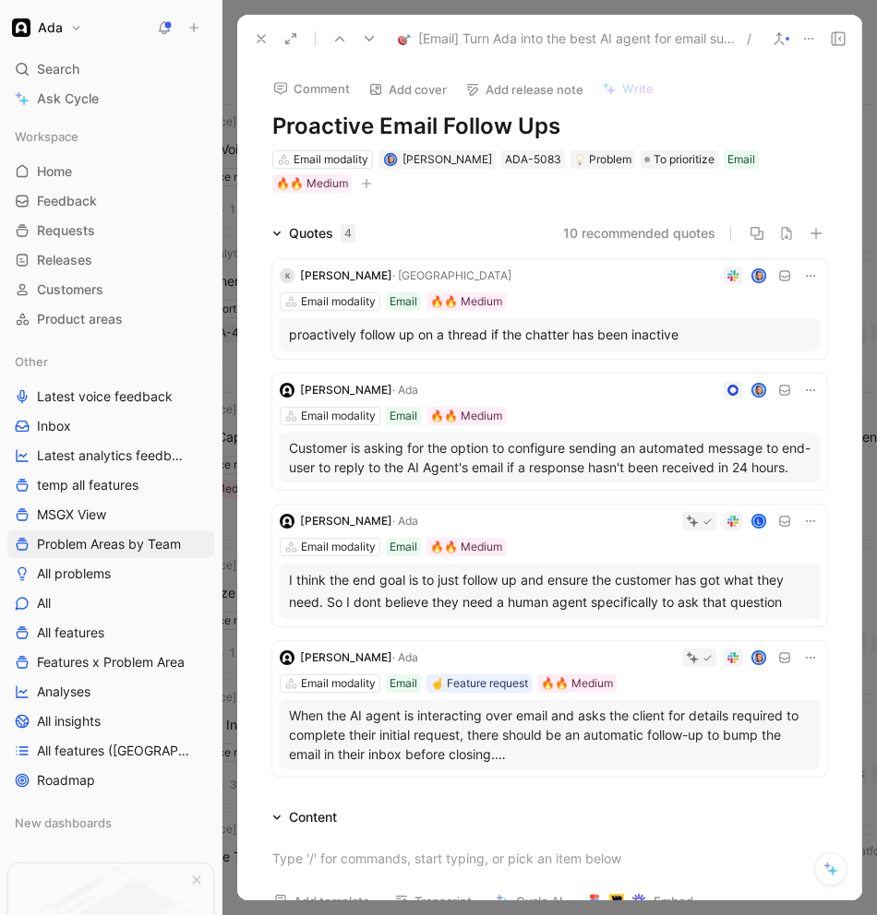
click at [265, 40] on icon at bounding box center [261, 38] width 15 height 15
click at [265, 40] on button "Requests" at bounding box center [291, 28] width 93 height 28
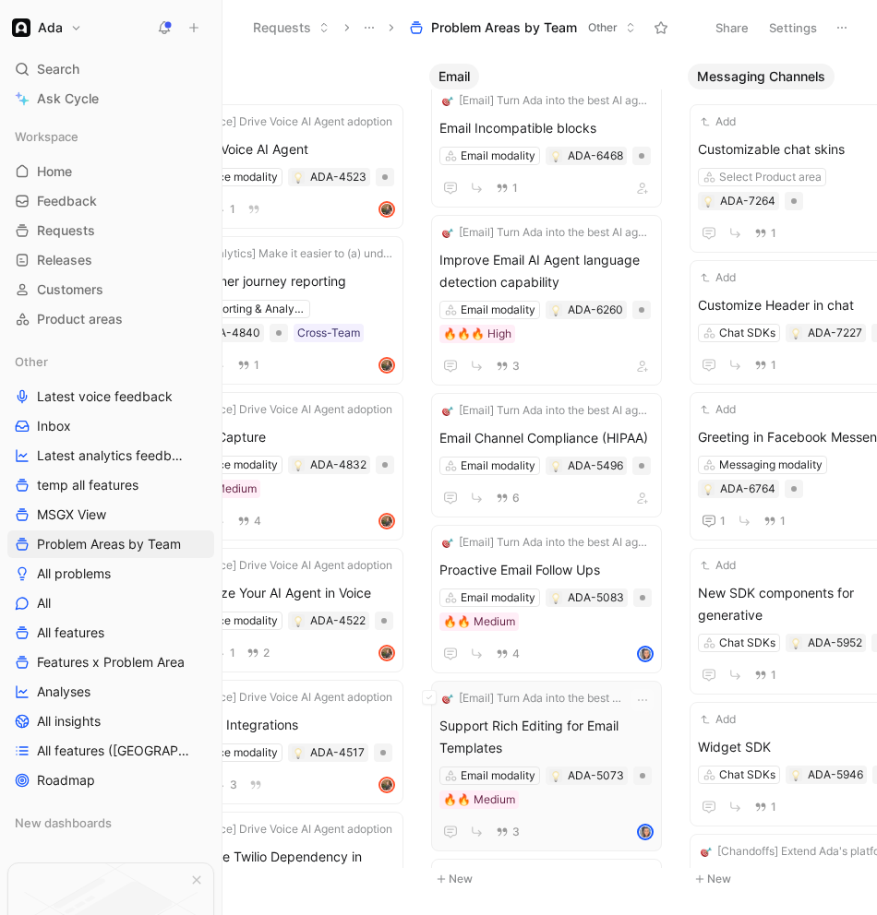
scroll to position [526, 0]
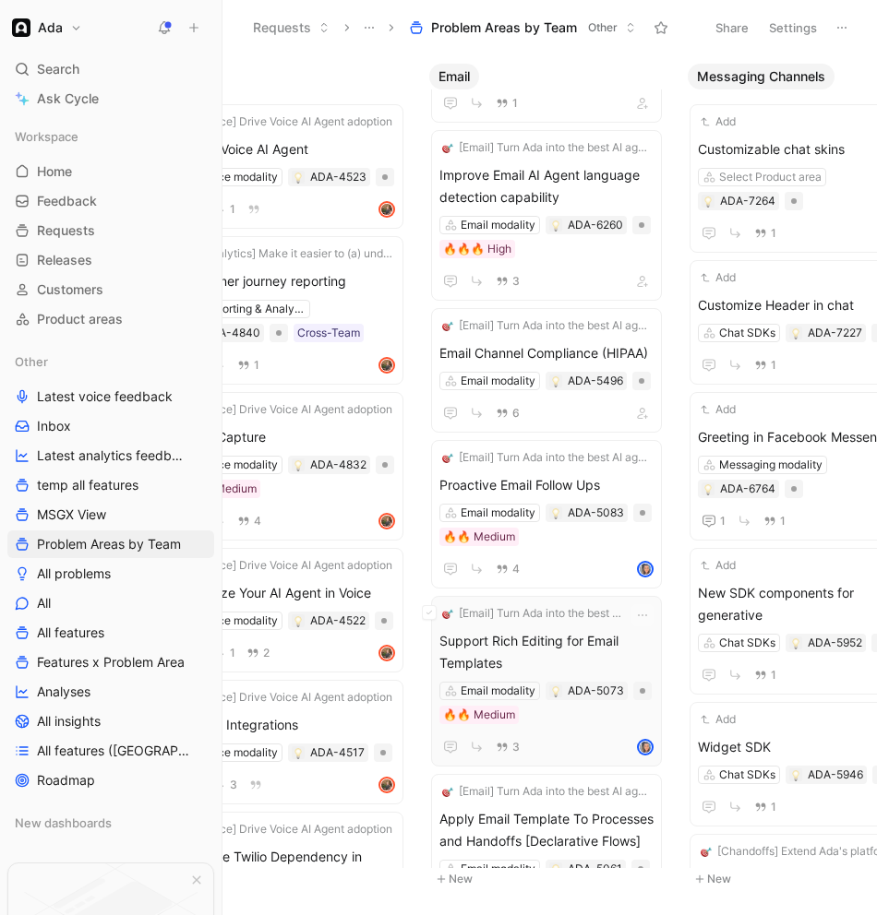
click at [574, 649] on span "Support Rich Editing for Email Templates" at bounding box center [546, 652] width 214 height 44
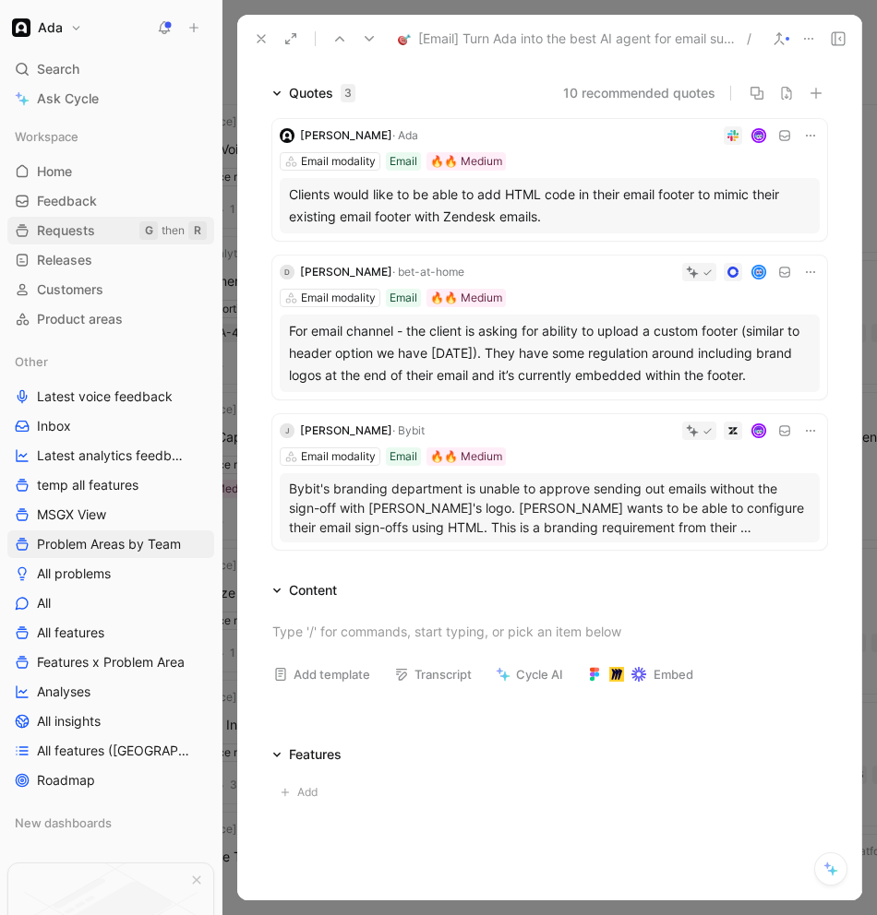
scroll to position [138, 0]
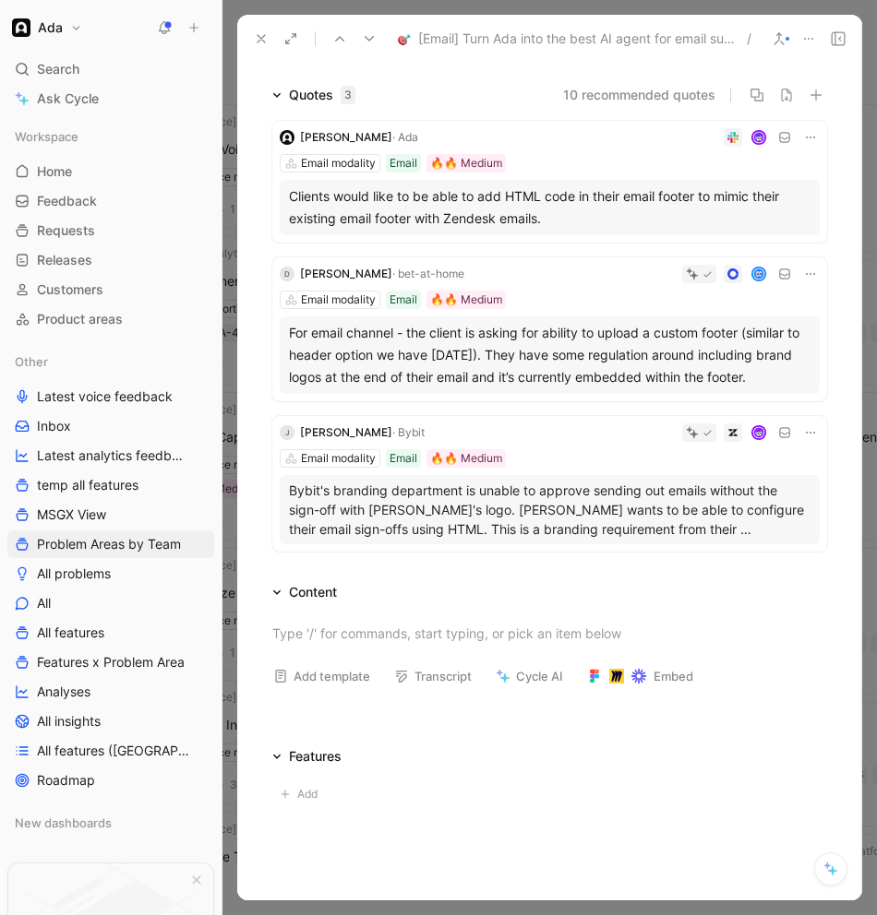
click at [264, 43] on icon at bounding box center [261, 38] width 15 height 15
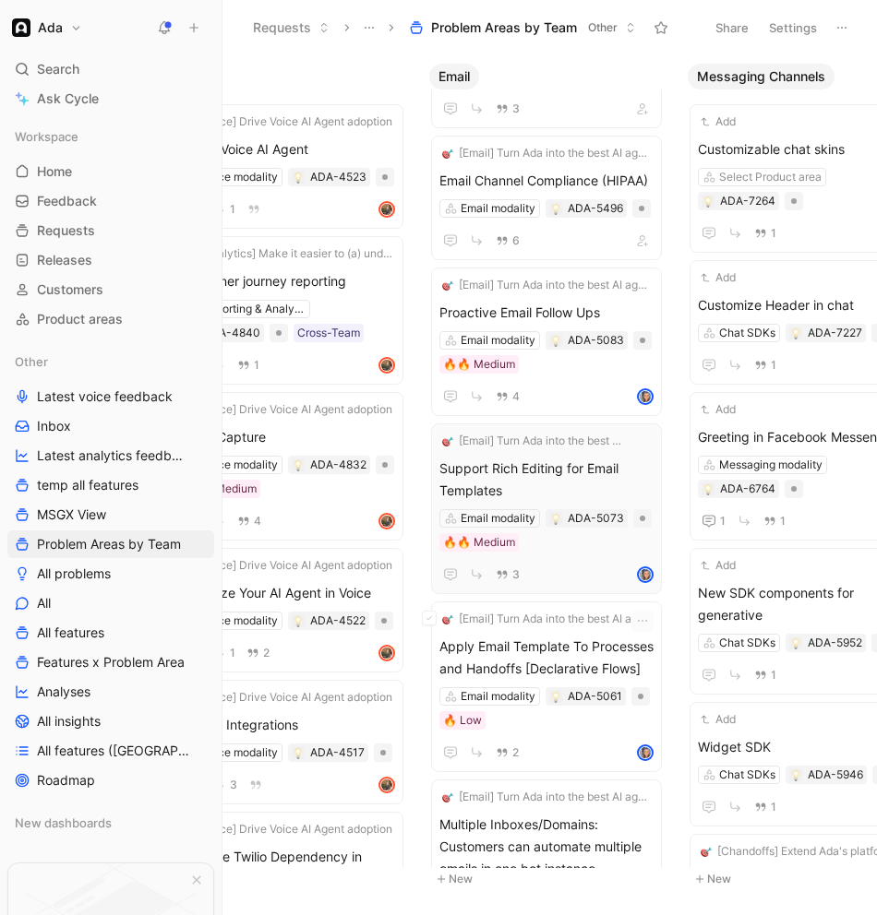
scroll to position [702, 0]
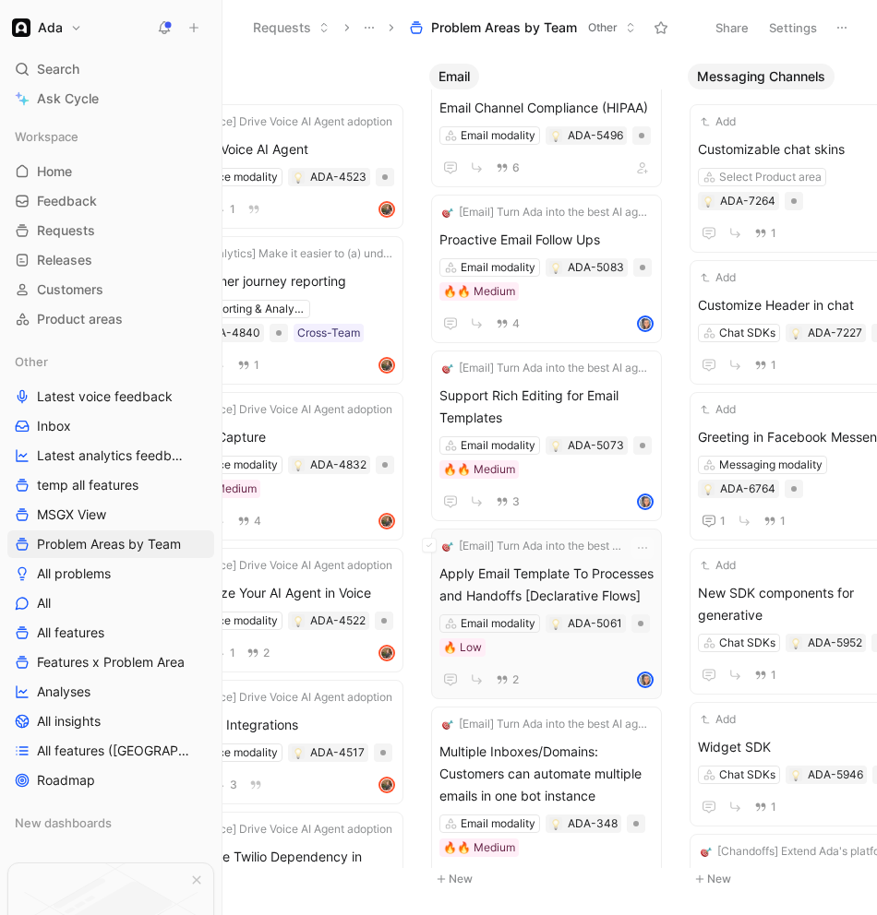
click at [564, 592] on span "Apply Email Template To Processes and Handoffs [Declarative Flows]" at bounding box center [546, 585] width 214 height 44
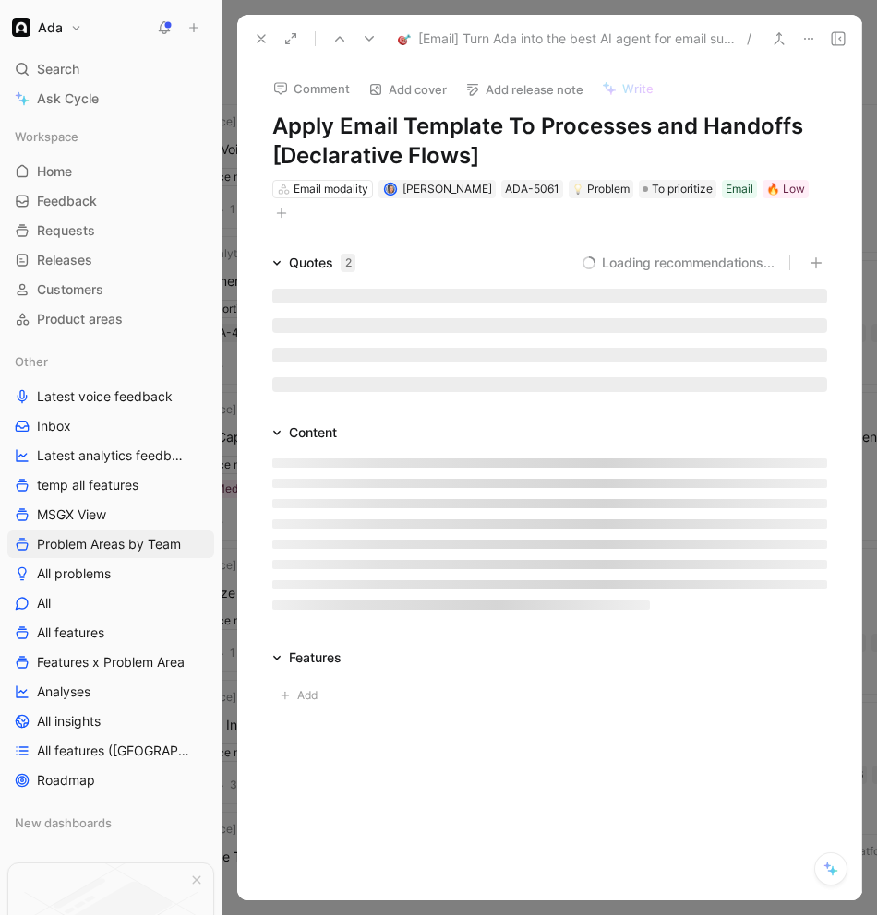
scroll to position [770, 0]
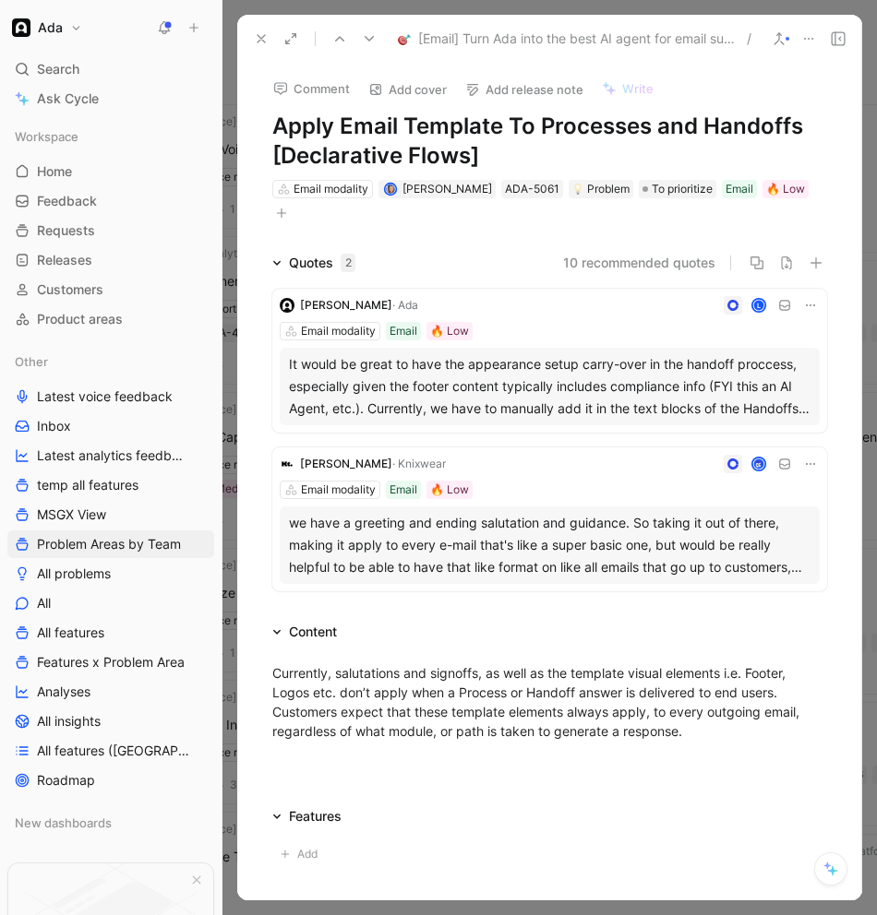
click at [676, 535] on div "we have a greeting and ending salutation and guidance. So taking it out of ther…" at bounding box center [549, 545] width 521 height 66
click at [527, 365] on div "It would be great to have the appearance setup carry-over in the handoff procce…" at bounding box center [549, 386] width 521 height 66
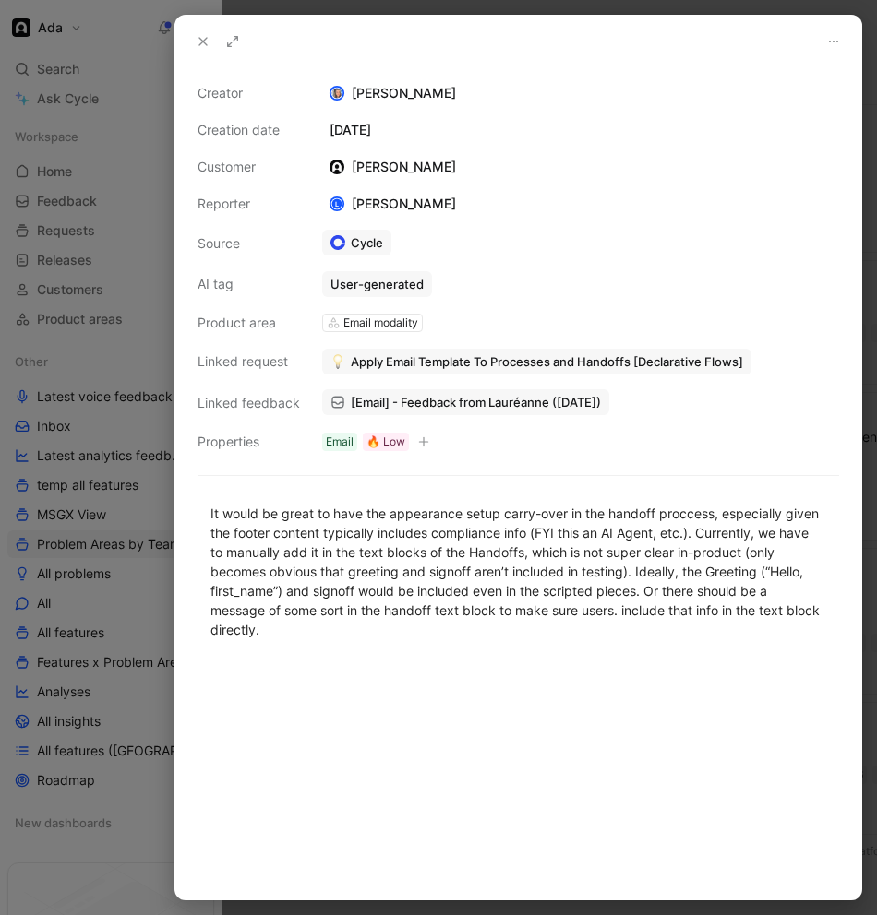
click at [148, 676] on div at bounding box center [438, 457] width 877 height 915
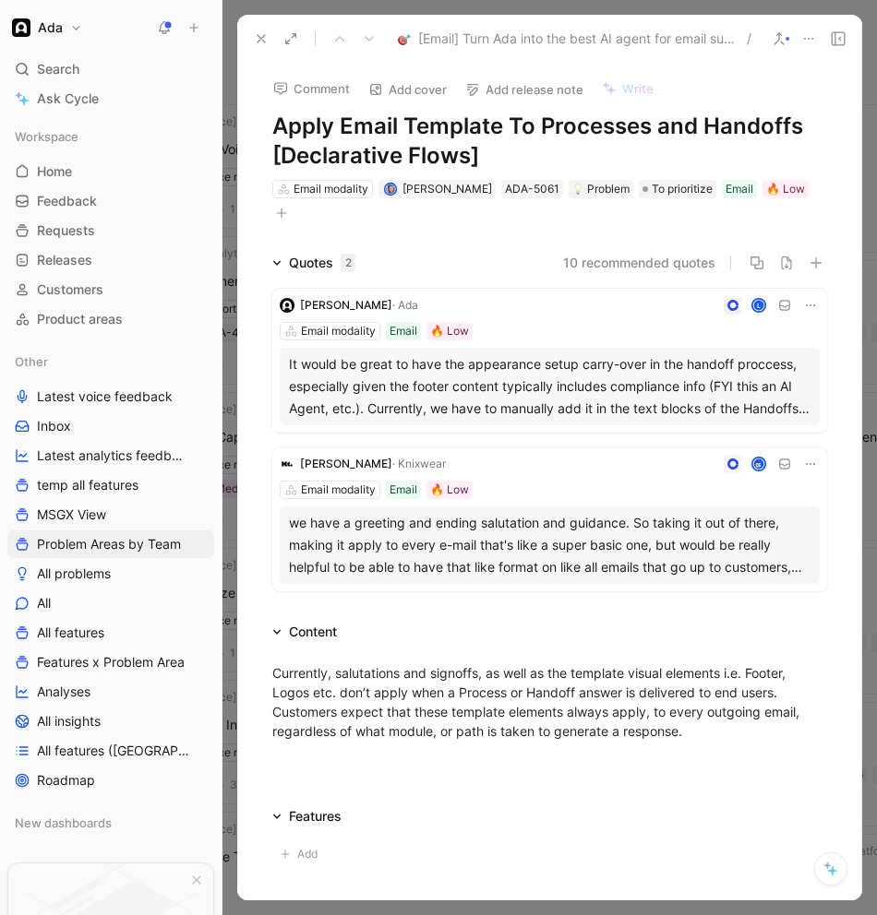
click at [254, 43] on icon at bounding box center [261, 38] width 15 height 15
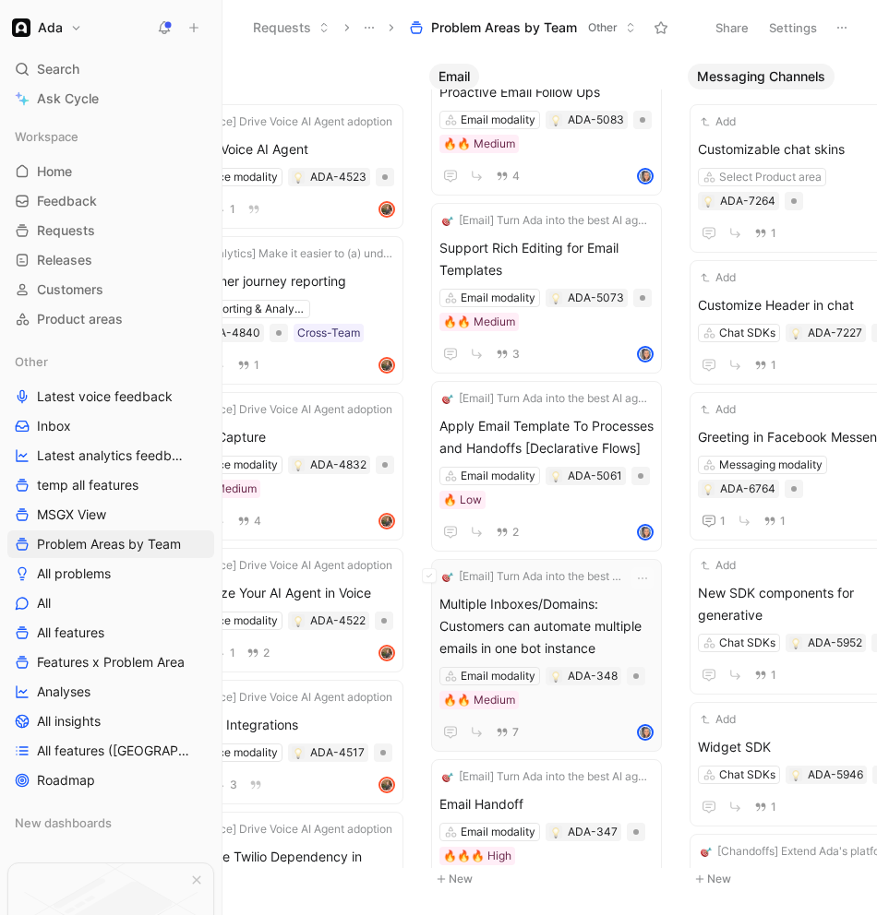
click at [563, 616] on span "Multiple Inboxes/Domains: Customers can automate multiple emails in one bot ins…" at bounding box center [546, 626] width 214 height 66
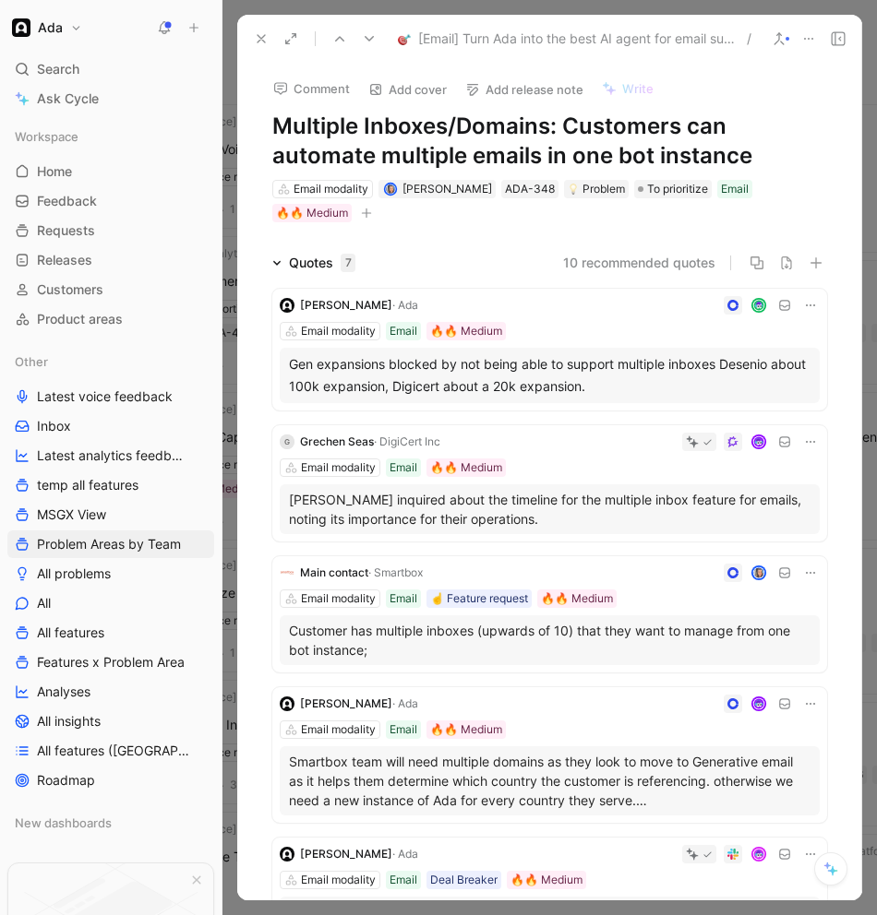
scroll to position [915, 0]
click at [257, 42] on icon at bounding box center [261, 38] width 15 height 15
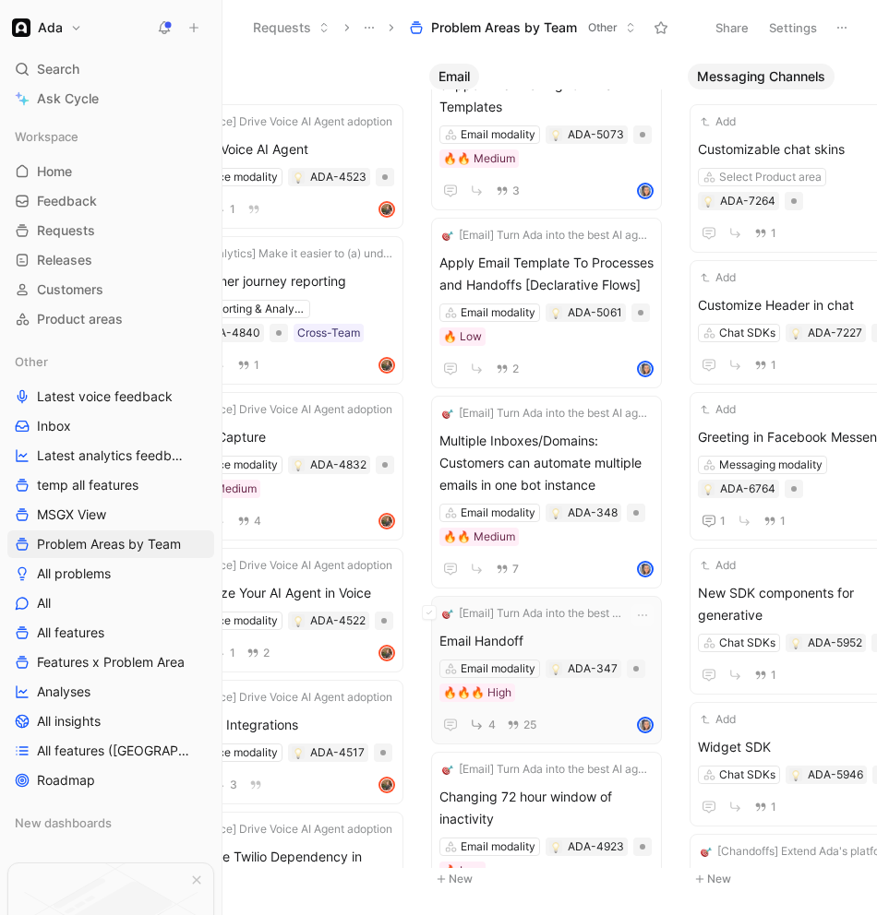
scroll to position [1087, 0]
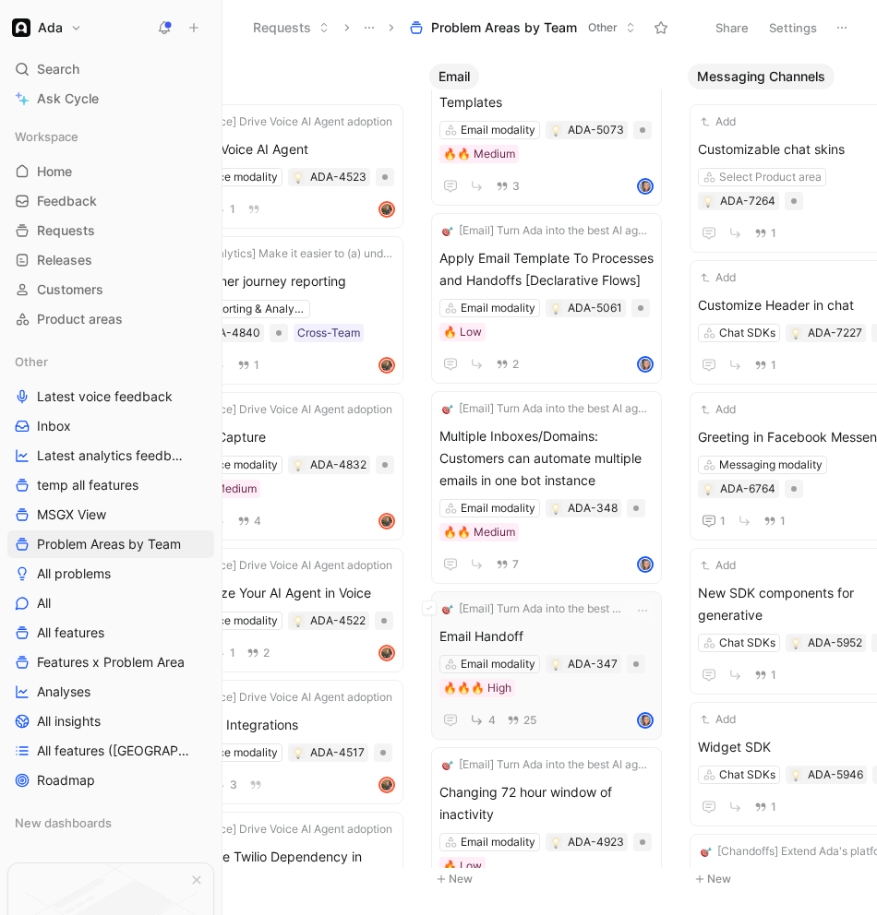
click at [589, 701] on div "Email Handoff Email modality ADA-347 🔥🔥🔥 High 4 25" at bounding box center [546, 679] width 214 height 106
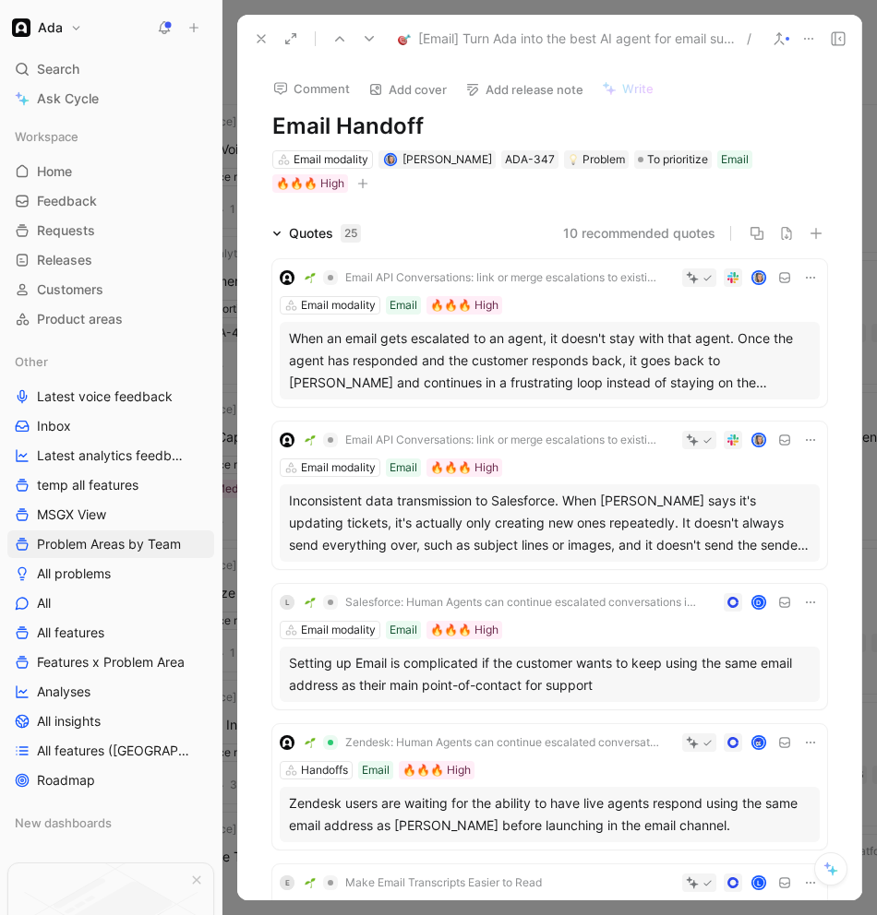
scroll to position [21, 0]
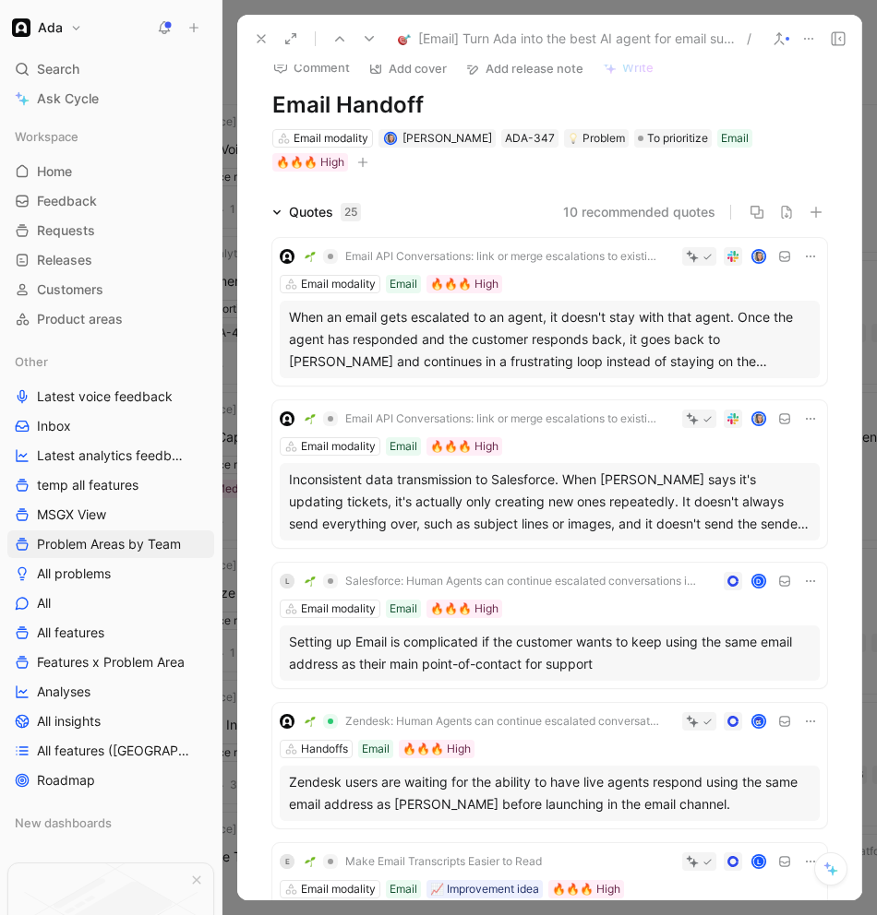
click at [377, 345] on div "When an email gets escalated to an agent, it doesn't stay with that agent. Once…" at bounding box center [549, 339] width 521 height 66
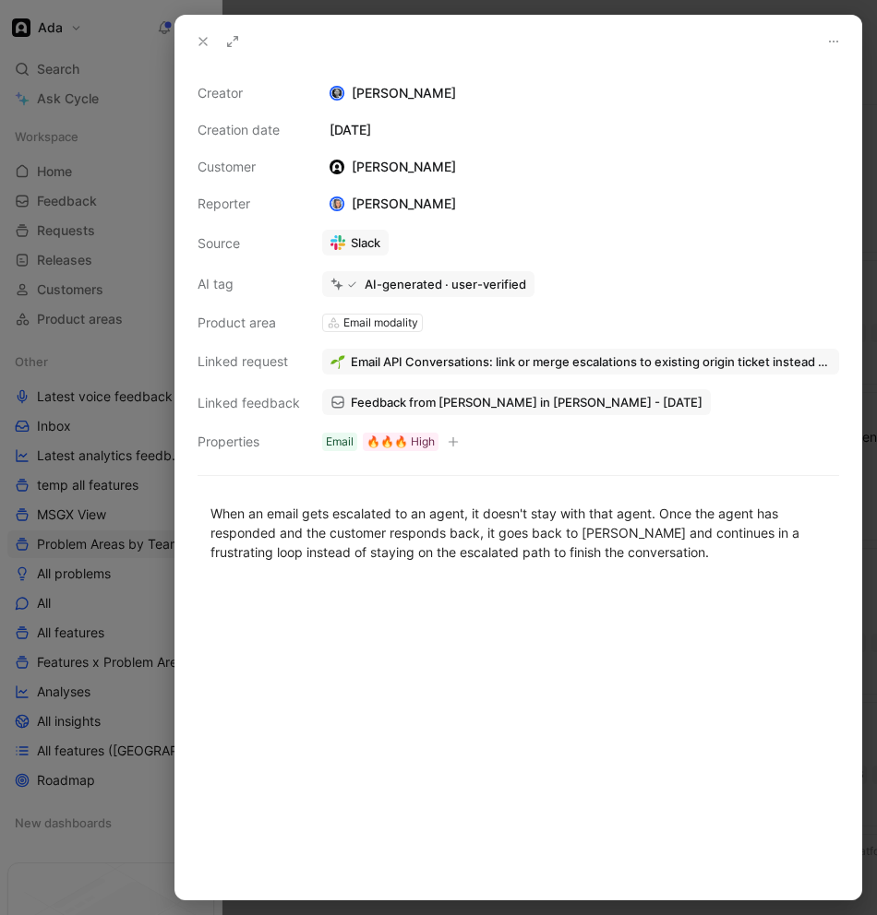
click at [128, 378] on div at bounding box center [438, 457] width 877 height 915
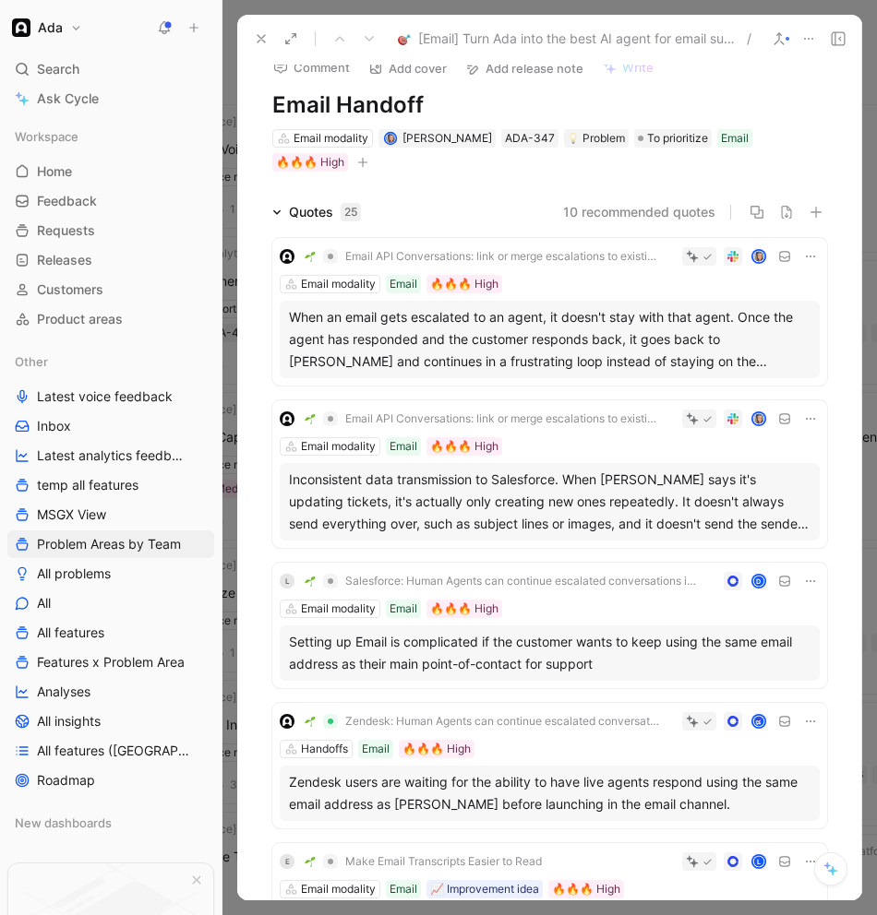
click at [522, 343] on div "When an email gets escalated to an agent, it doesn't stay with that agent. Once…" at bounding box center [549, 339] width 521 height 66
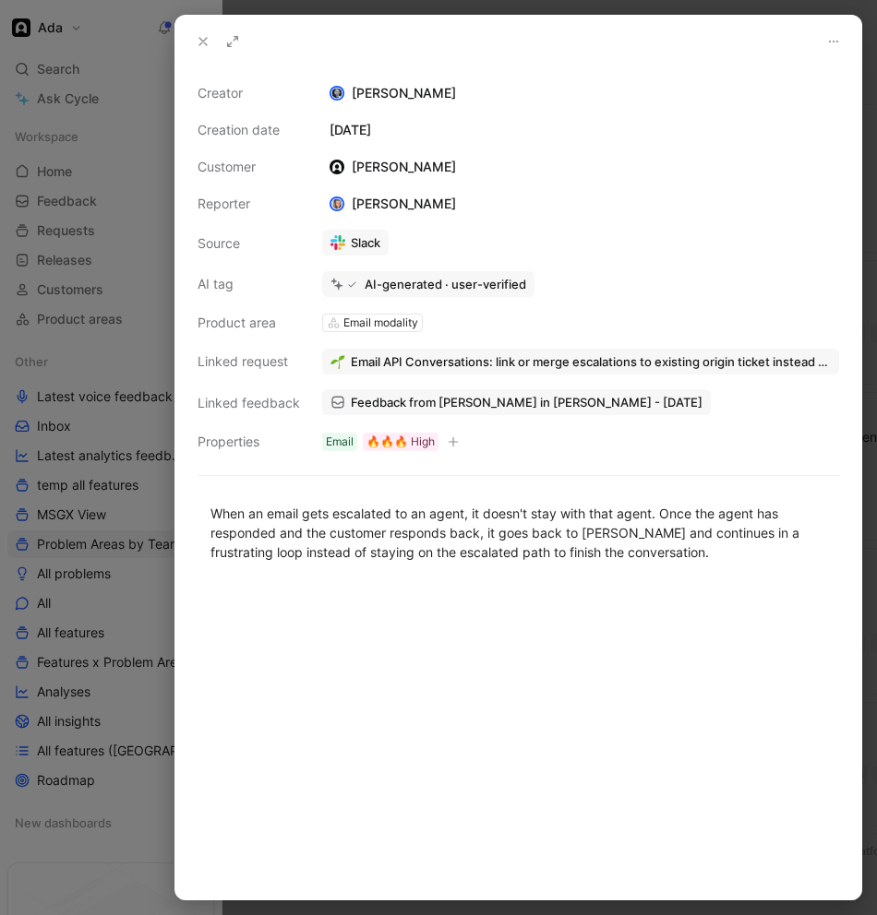
click at [86, 426] on div at bounding box center [438, 457] width 877 height 915
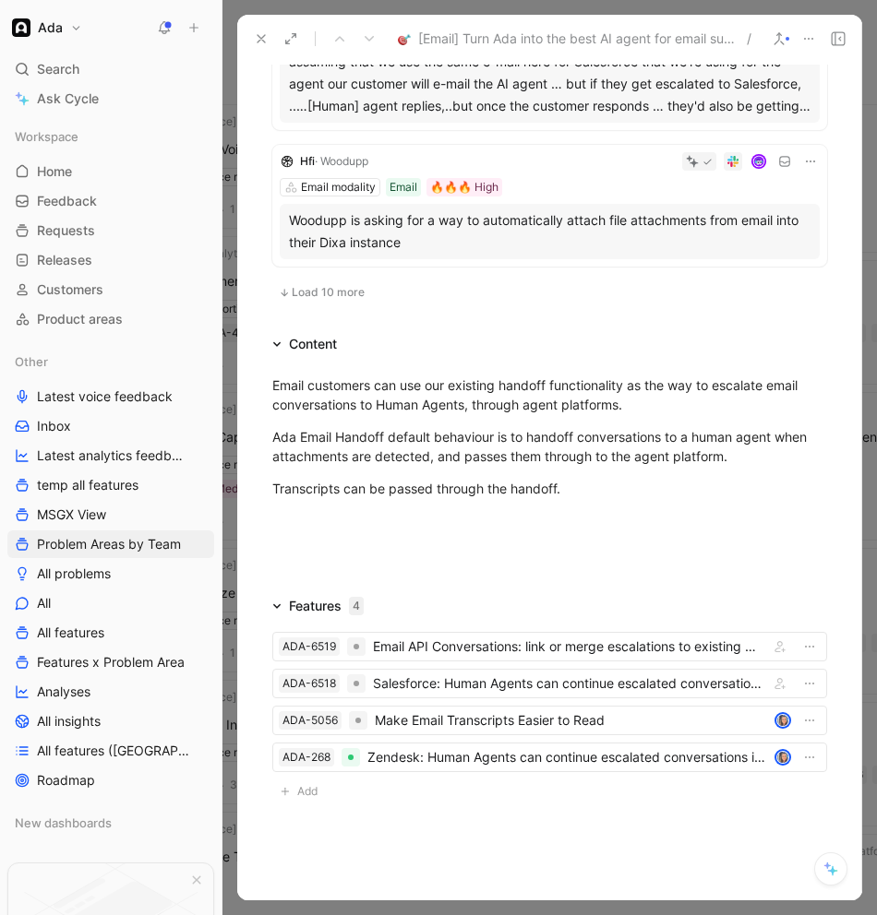
scroll to position [1531, 0]
